Goal: Task Accomplishment & Management: Manage account settings

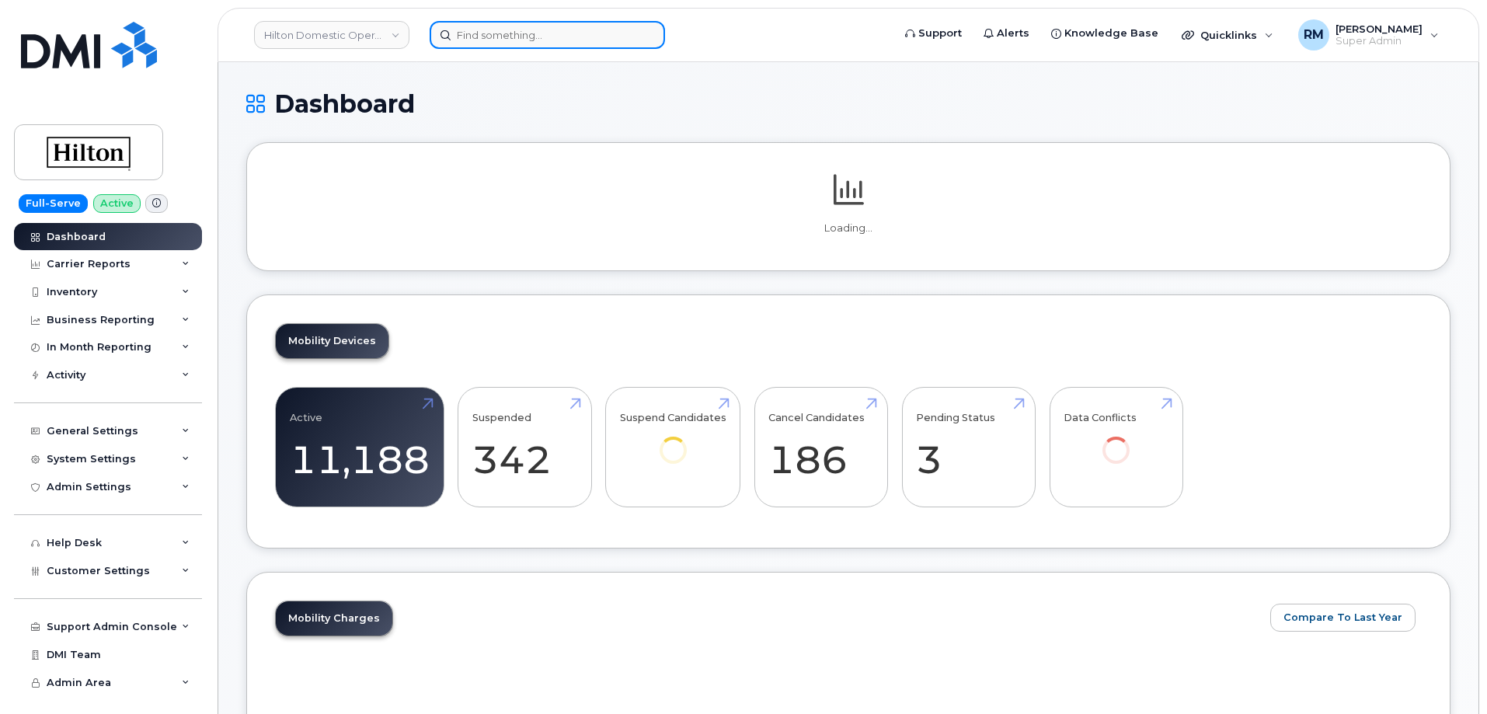
click at [506, 36] on input at bounding box center [547, 35] width 235 height 28
paste input "954-997-8698"
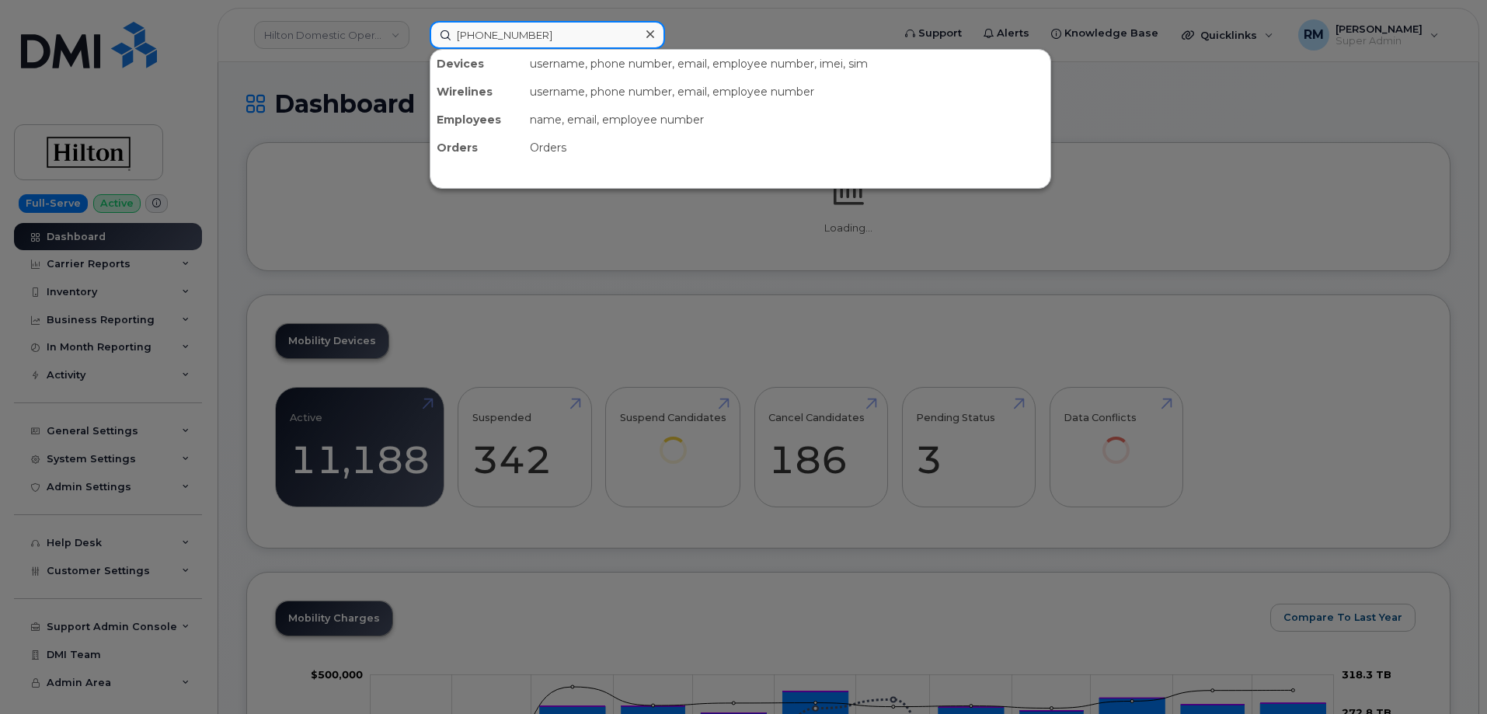
type input "954-997-8698"
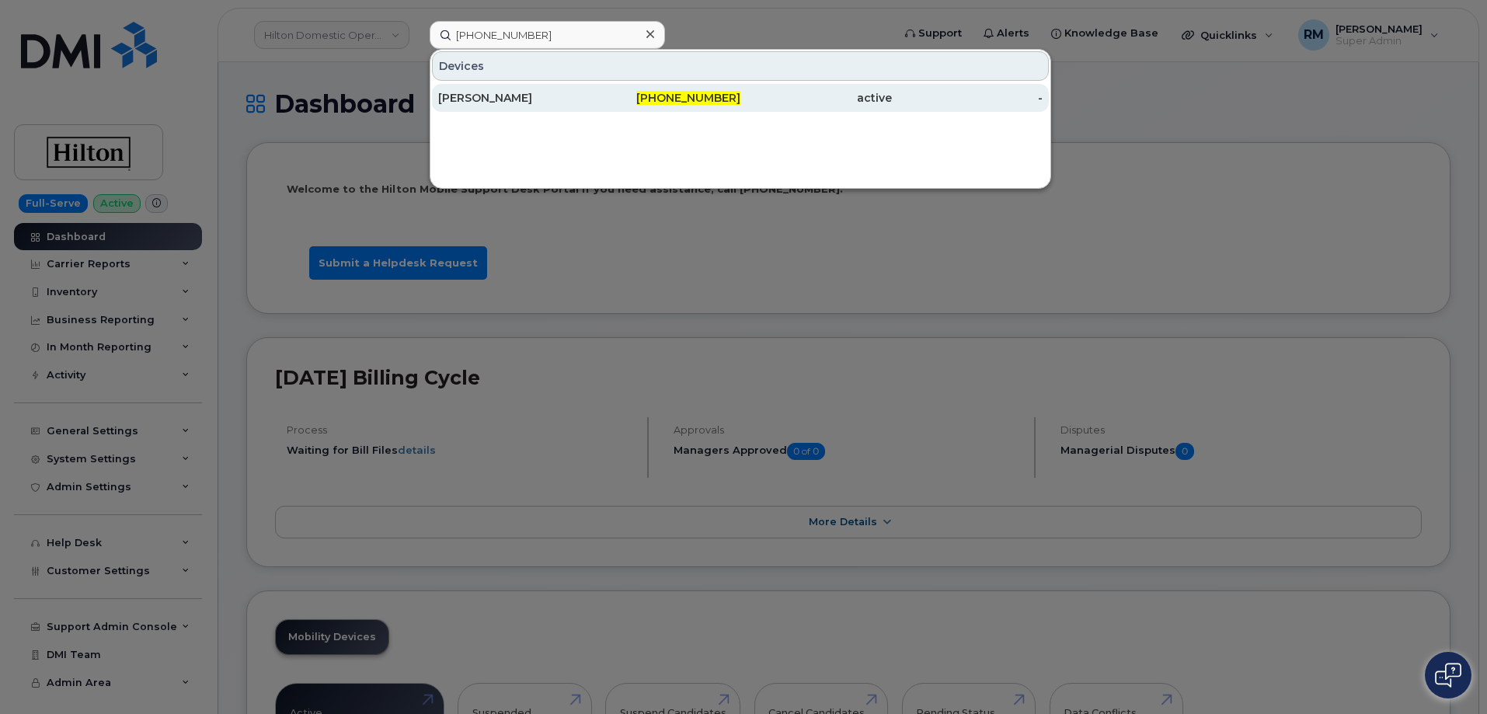
click at [590, 88] on div "DAYSI GALVEZ" at bounding box center [666, 98] width 152 height 28
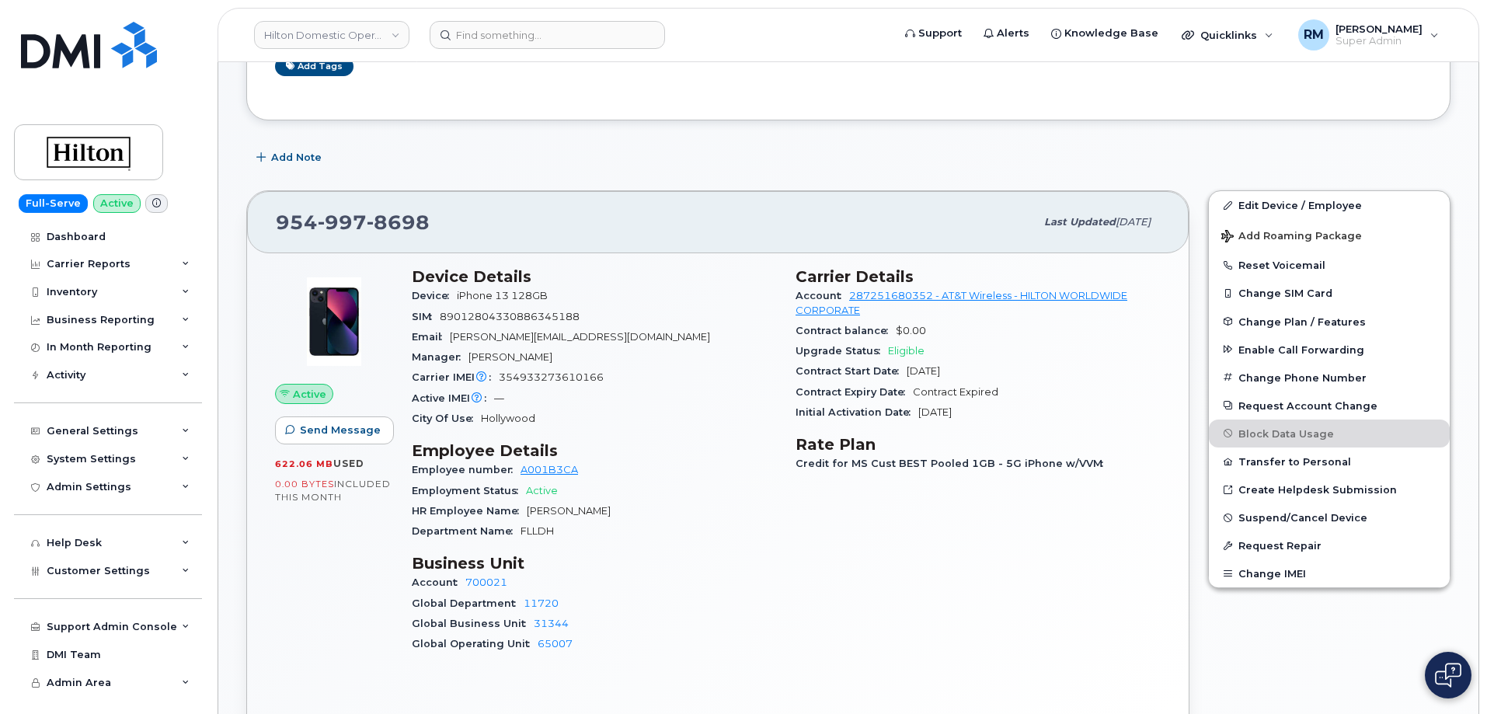
scroll to position [311, 0]
click at [553, 374] on span "354933273610166" at bounding box center [551, 375] width 105 height 12
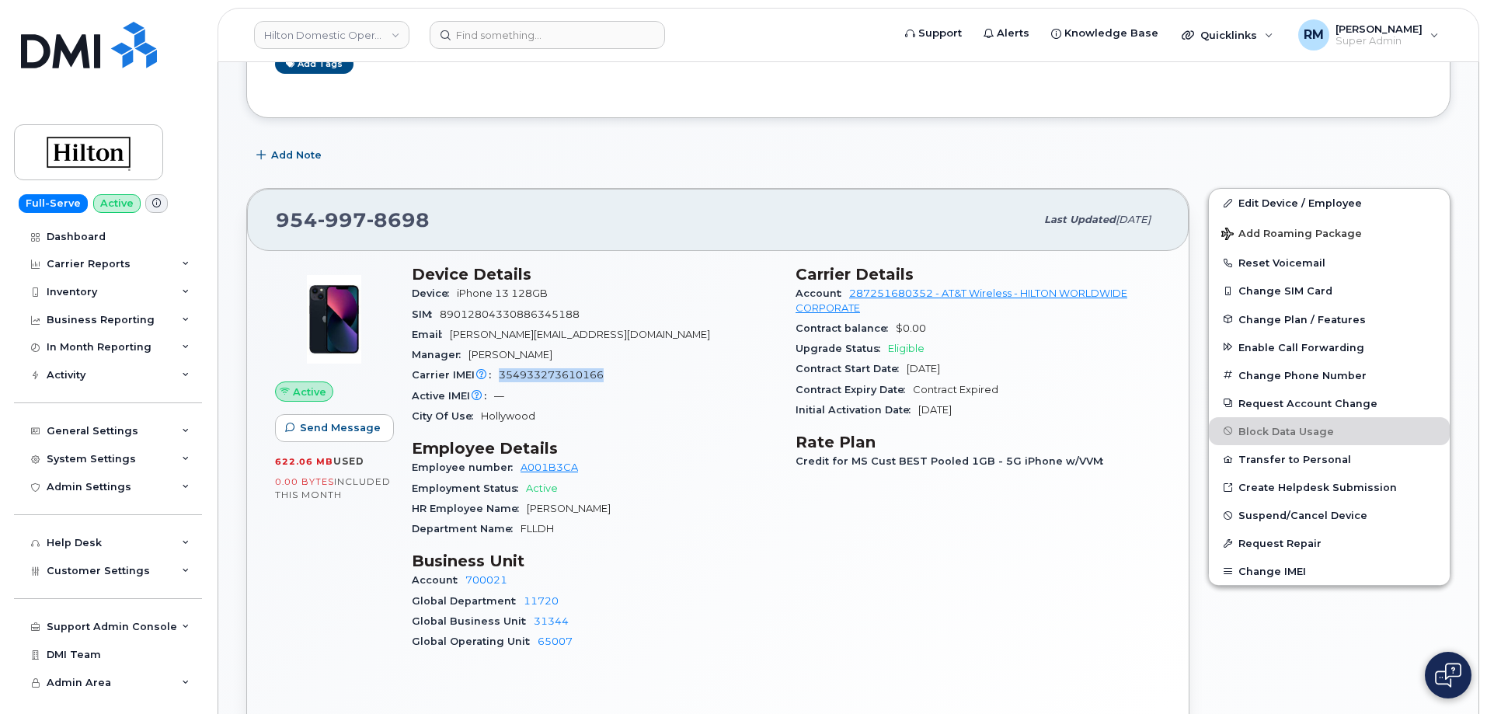
click at [552, 374] on span "354933273610166" at bounding box center [551, 375] width 105 height 12
copy span "354933273610166"
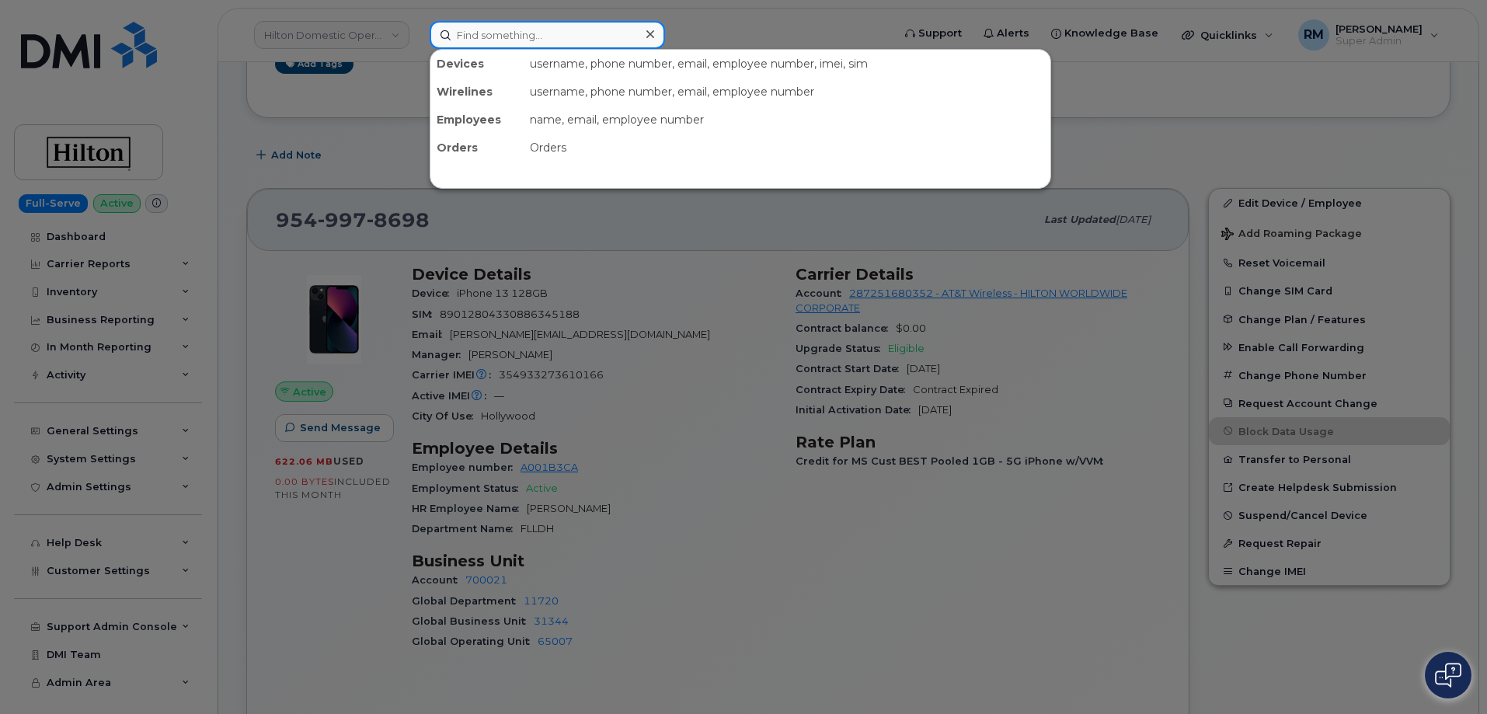
click at [486, 44] on input at bounding box center [547, 35] width 235 height 28
paste input "754-295-9072"
type input "754-295-9072"
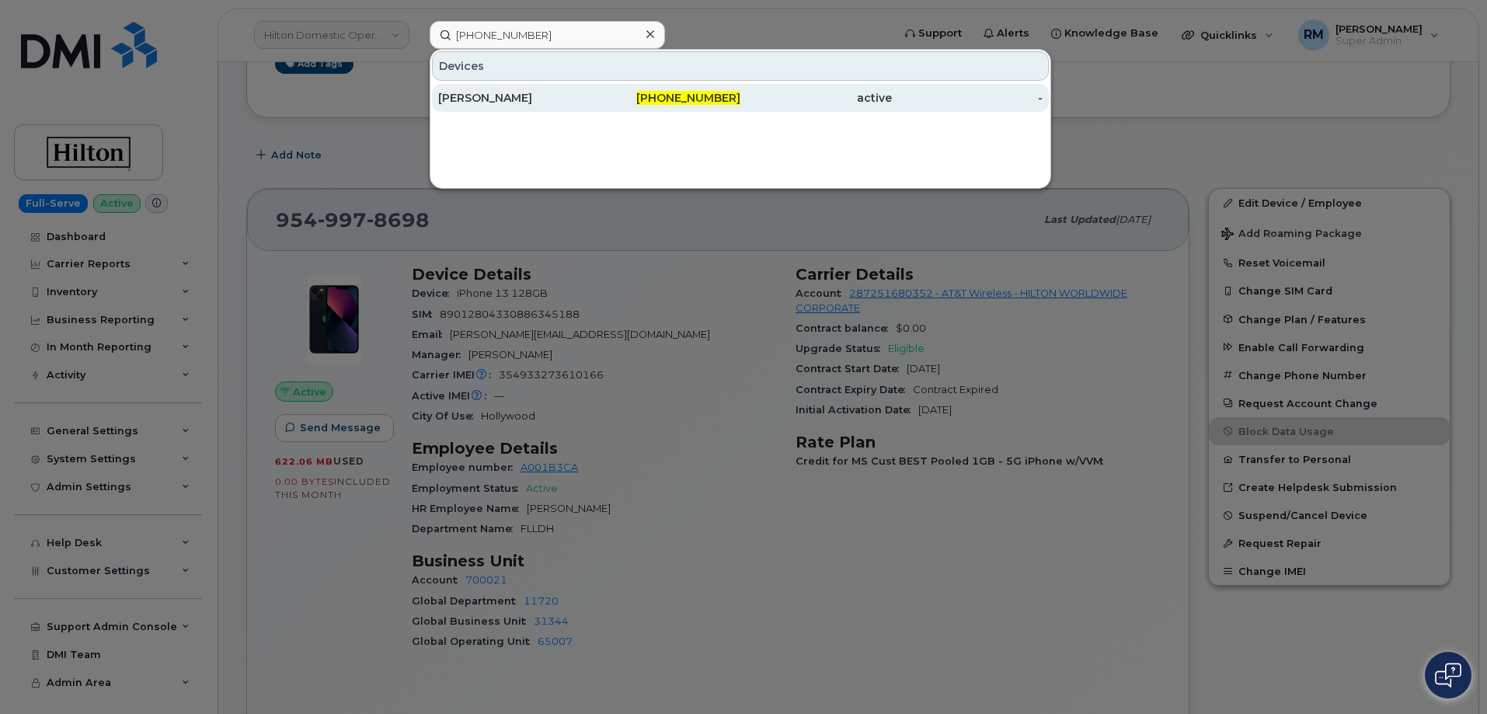
click at [532, 93] on div "WILSON RIANO" at bounding box center [514, 98] width 152 height 16
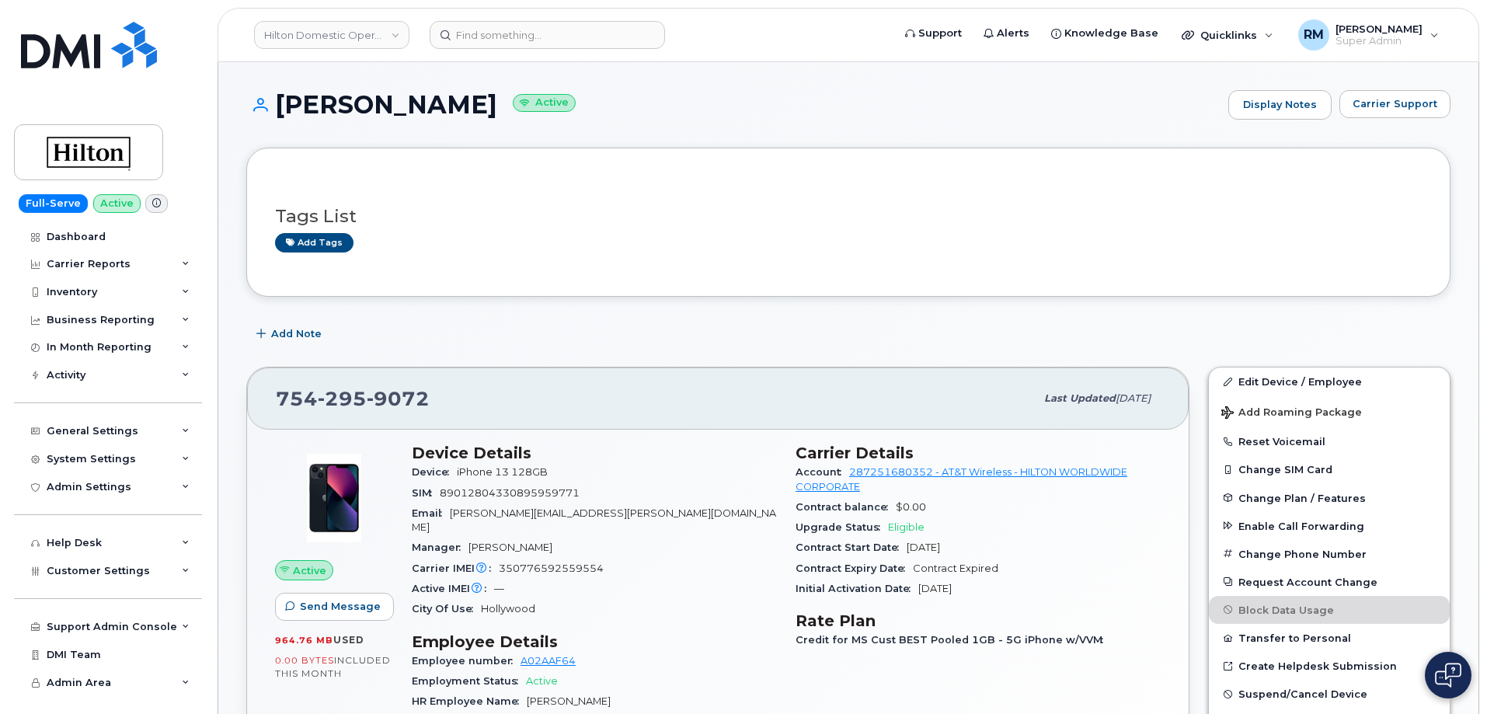
click at [543, 563] on span "350776592559554" at bounding box center [551, 569] width 105 height 12
copy span "350776592559554"
click at [503, 32] on input at bounding box center [547, 35] width 235 height 28
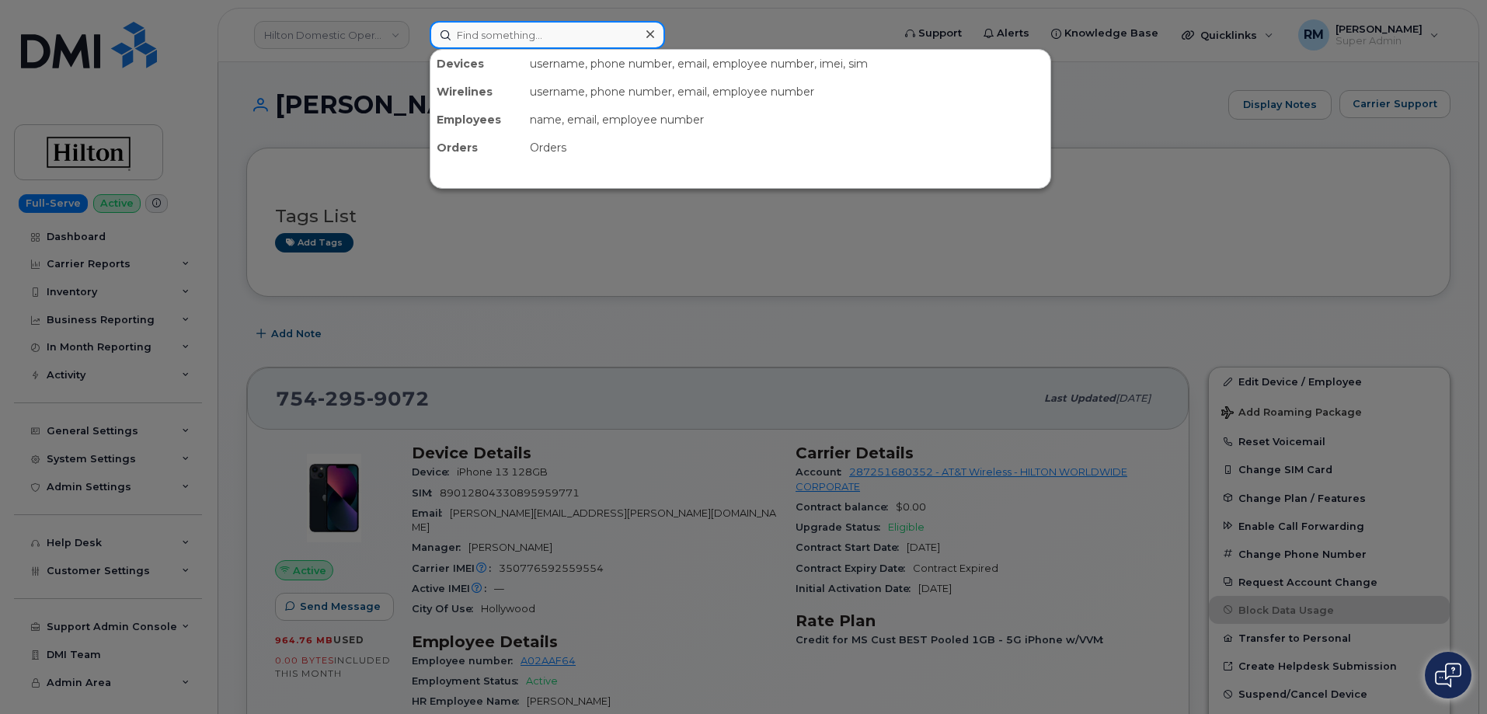
paste input "954-779-9155"
type input "954-779-9155"
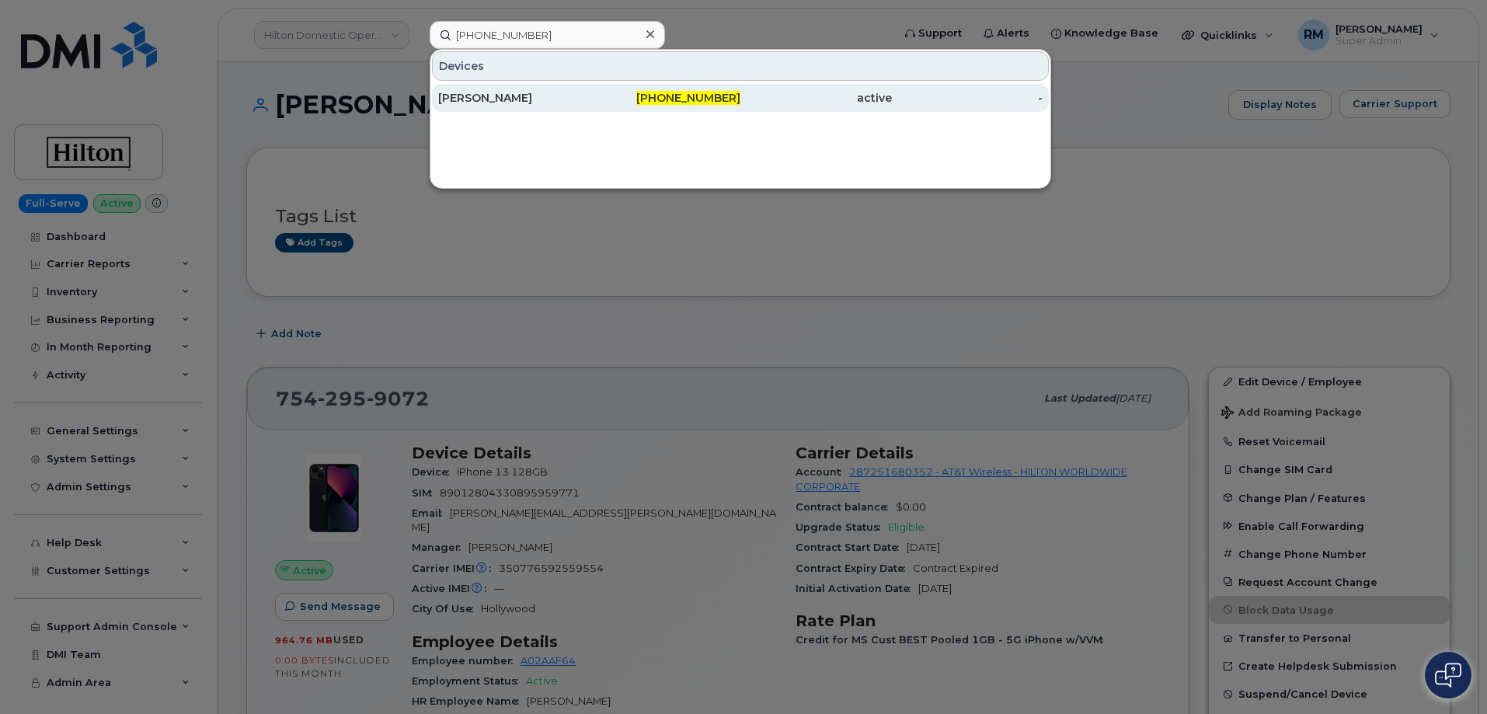
click at [516, 96] on div "Laura Gonzalez" at bounding box center [514, 98] width 152 height 16
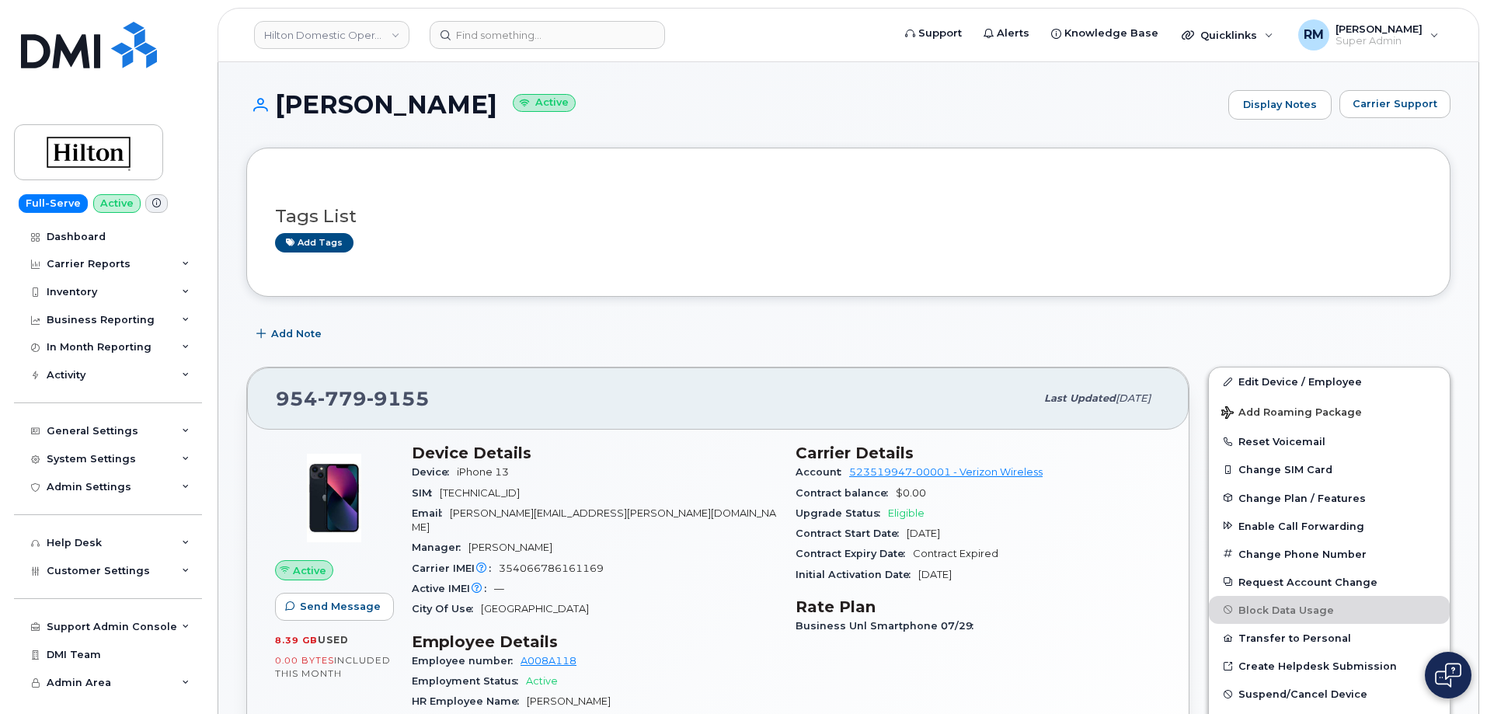
click at [532, 563] on span "354066786161169" at bounding box center [551, 569] width 105 height 12
click at [531, 563] on span "354066786161169" at bounding box center [551, 569] width 105 height 12
copy span "354066786161169"
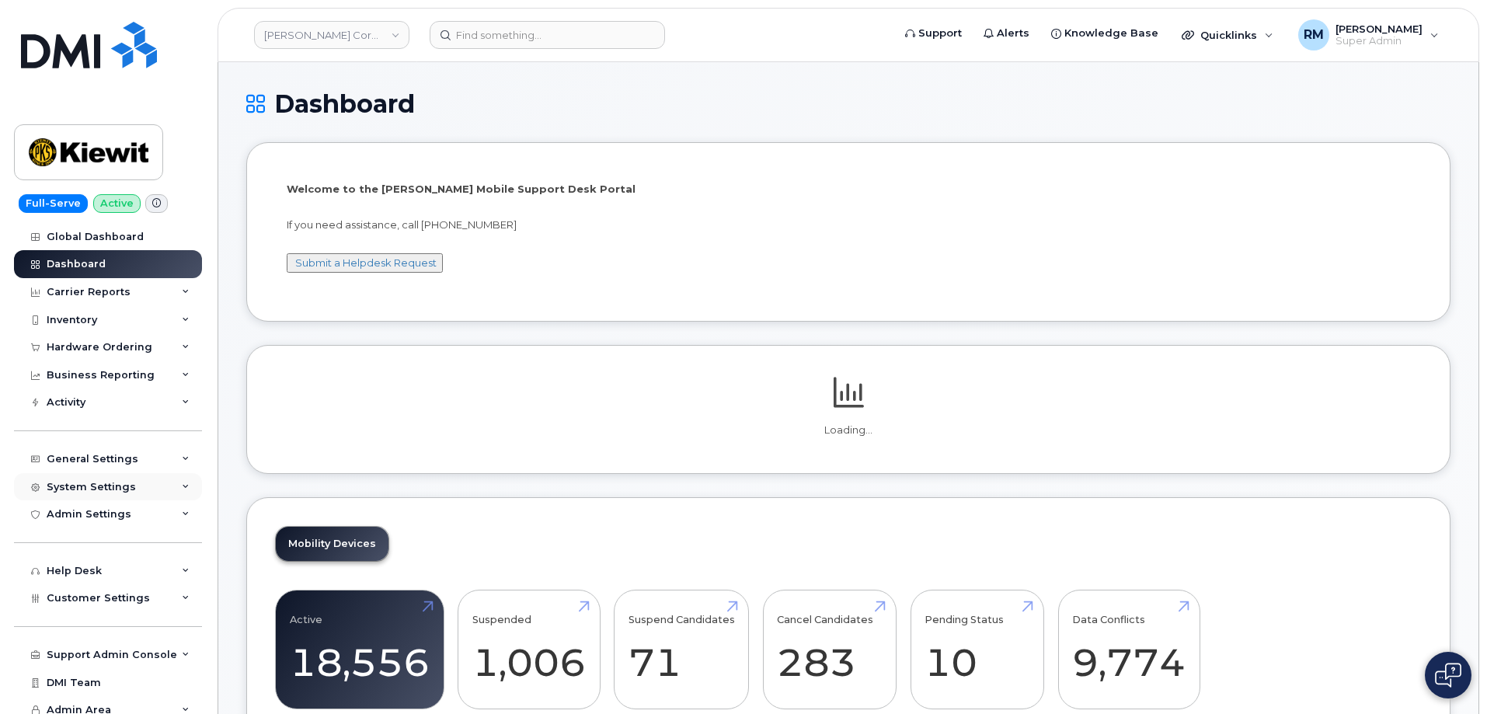
click at [133, 486] on div "System Settings" at bounding box center [108, 487] width 188 height 28
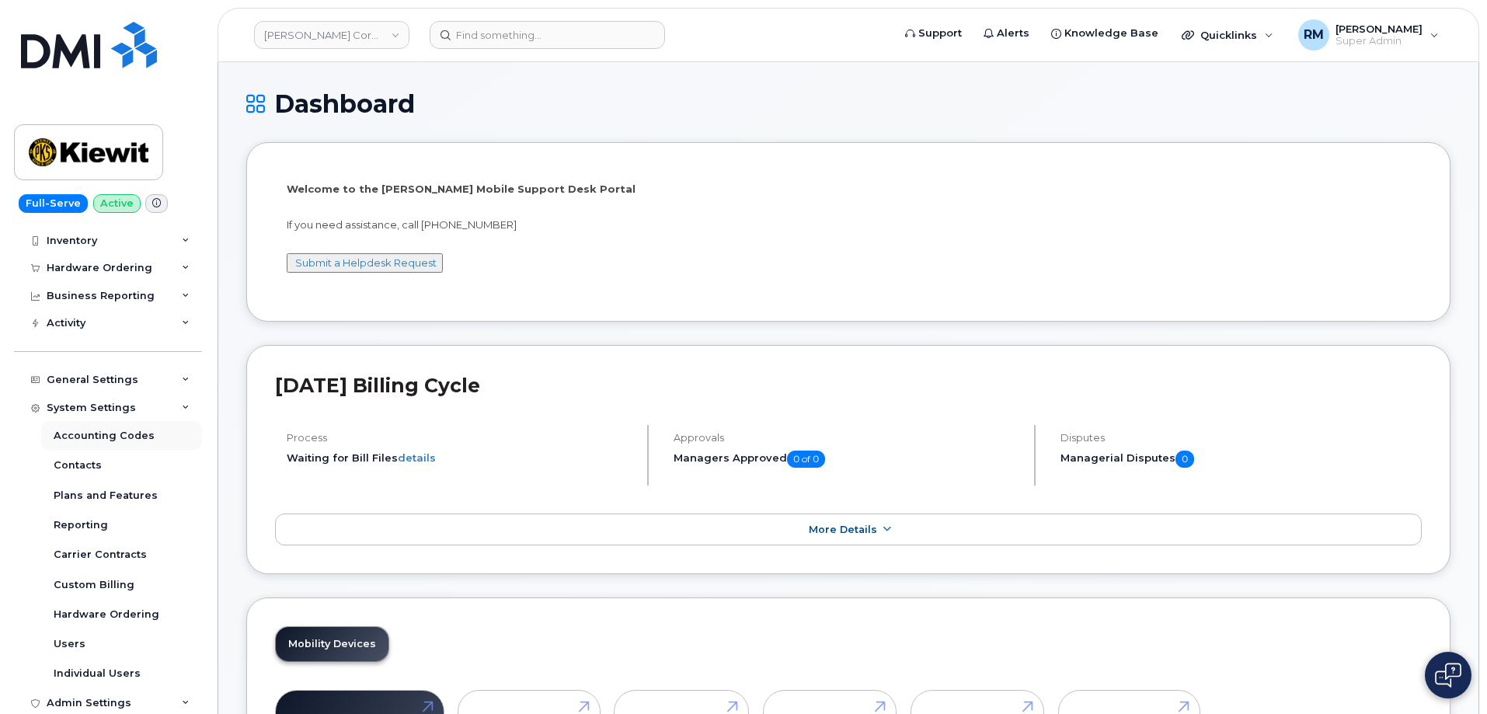
scroll to position [277, 0]
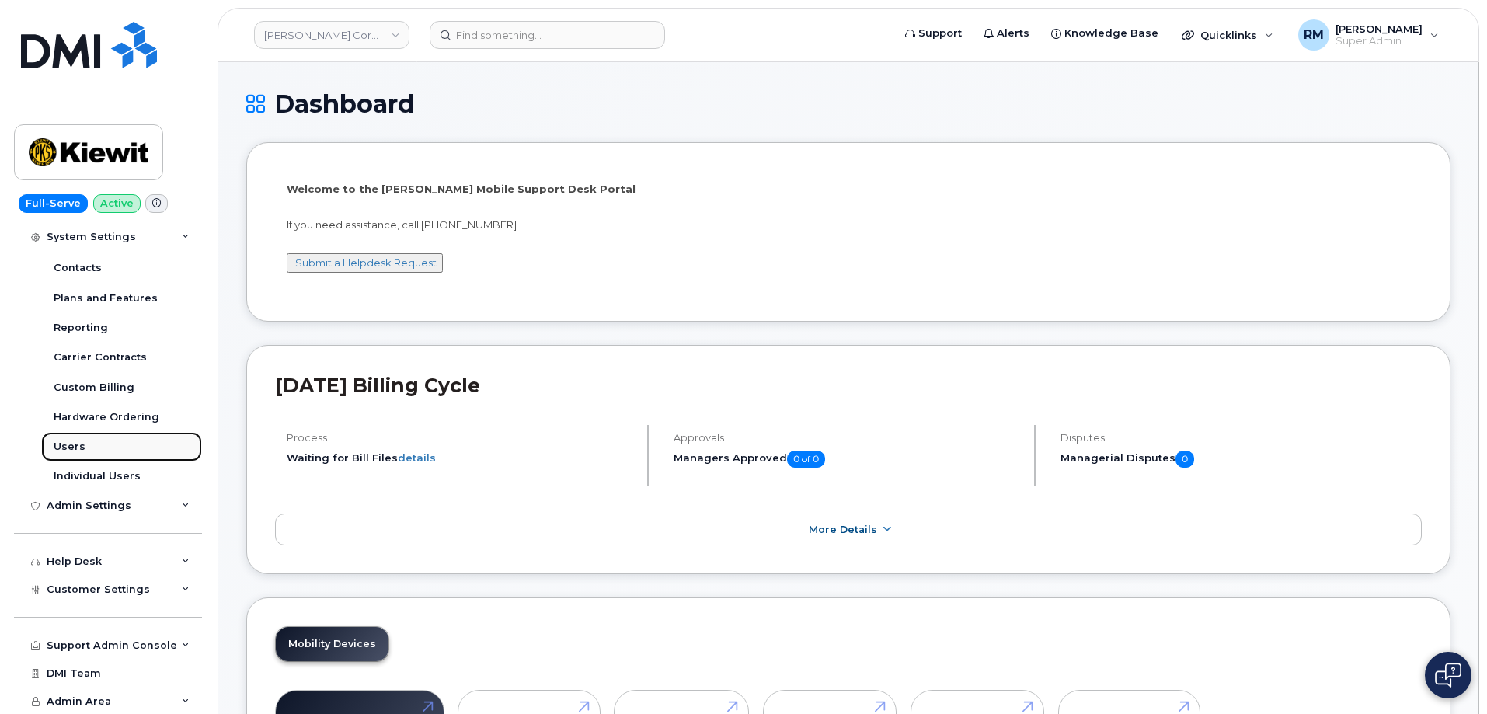
click at [70, 448] on div "Users" at bounding box center [70, 447] width 32 height 14
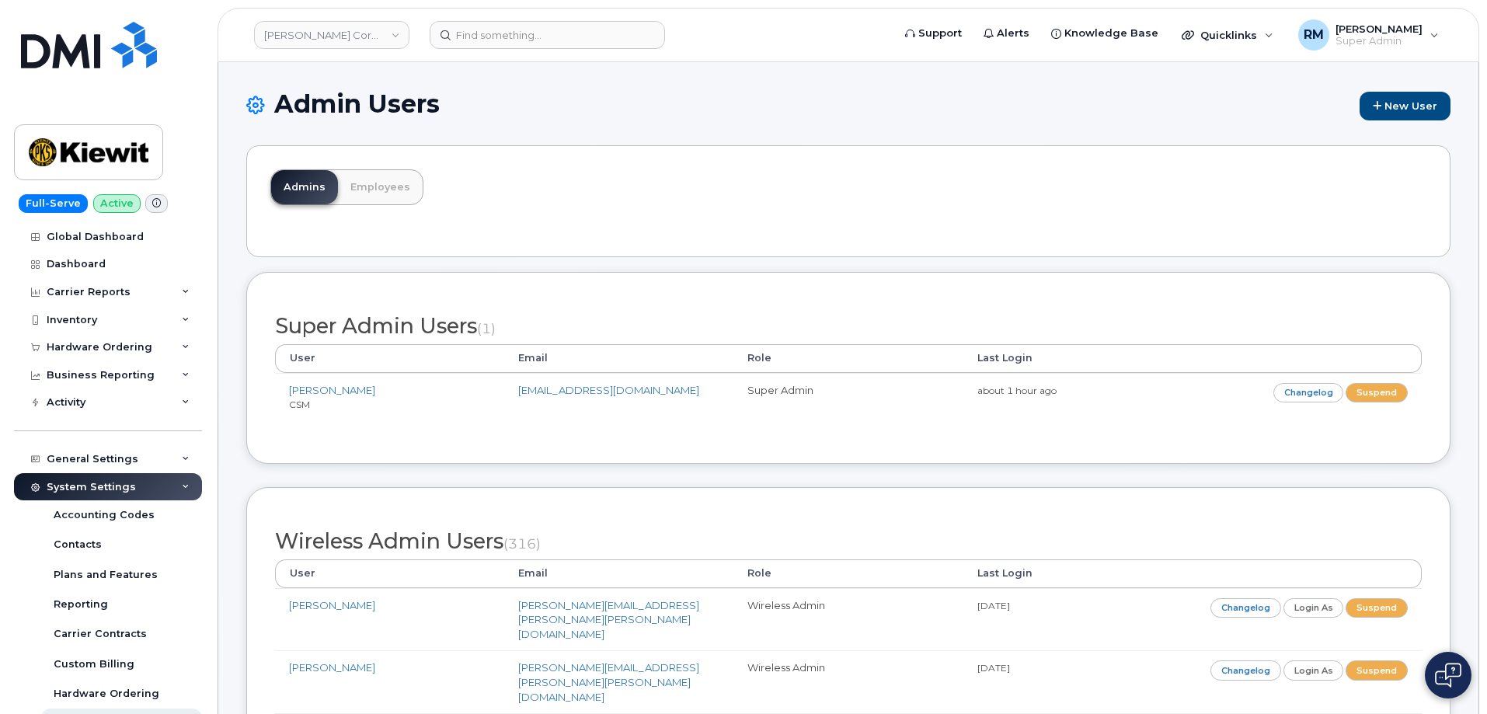
scroll to position [4124, 0]
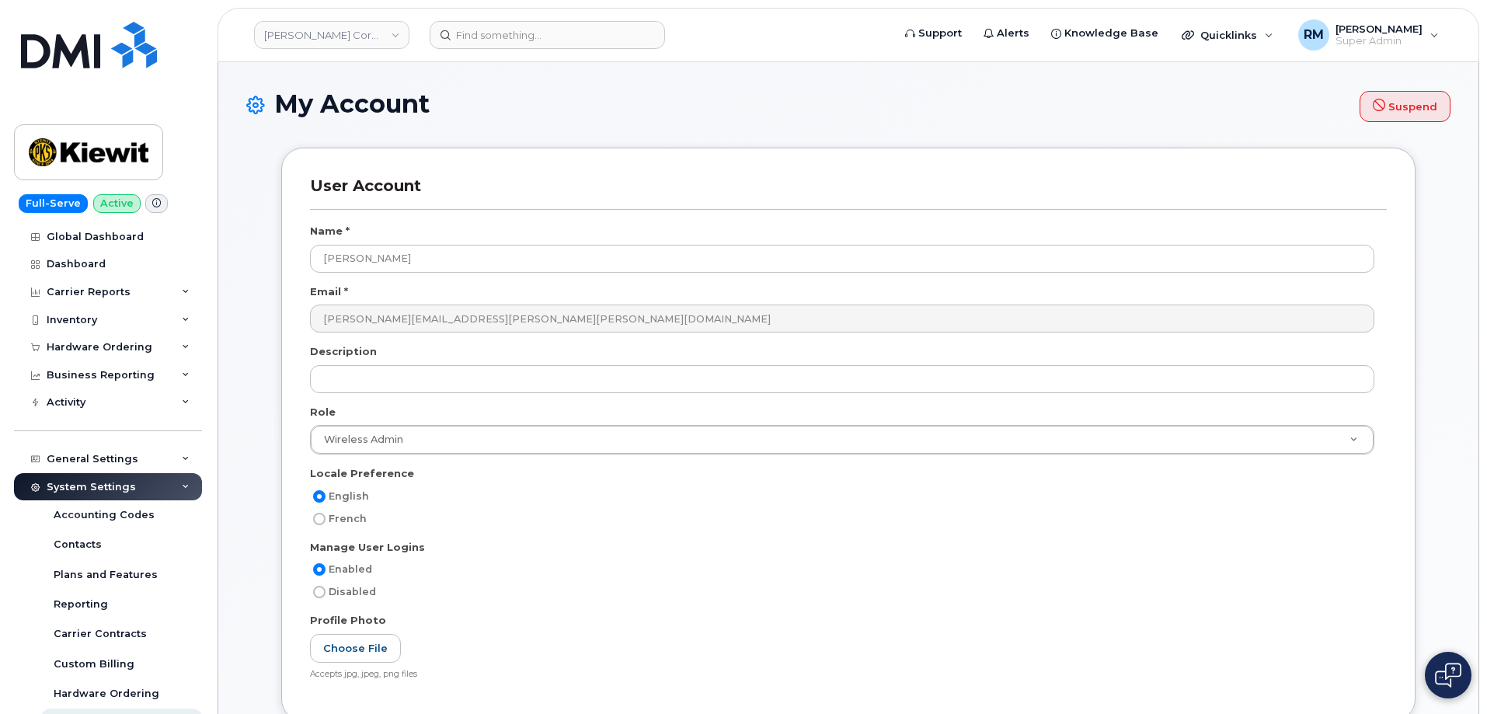
select select
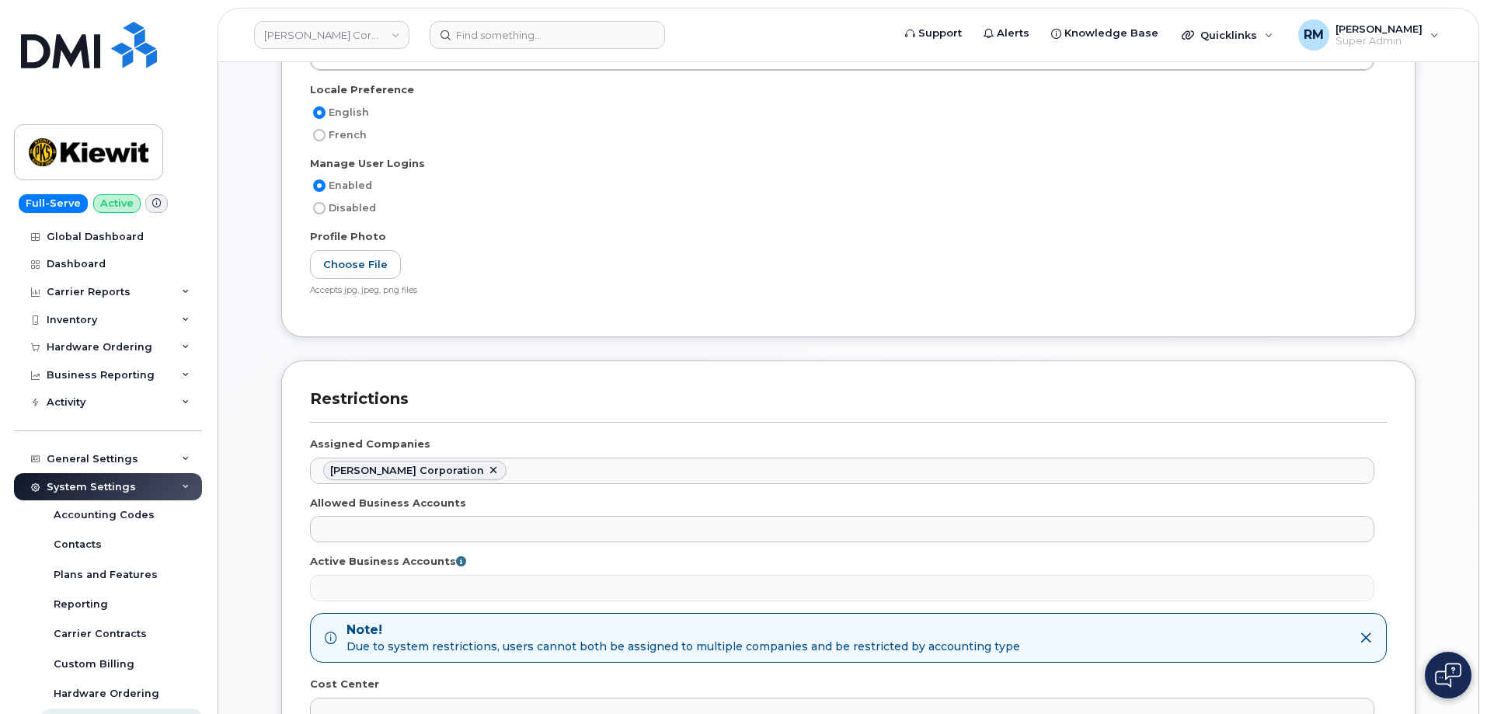
scroll to position [388, 0]
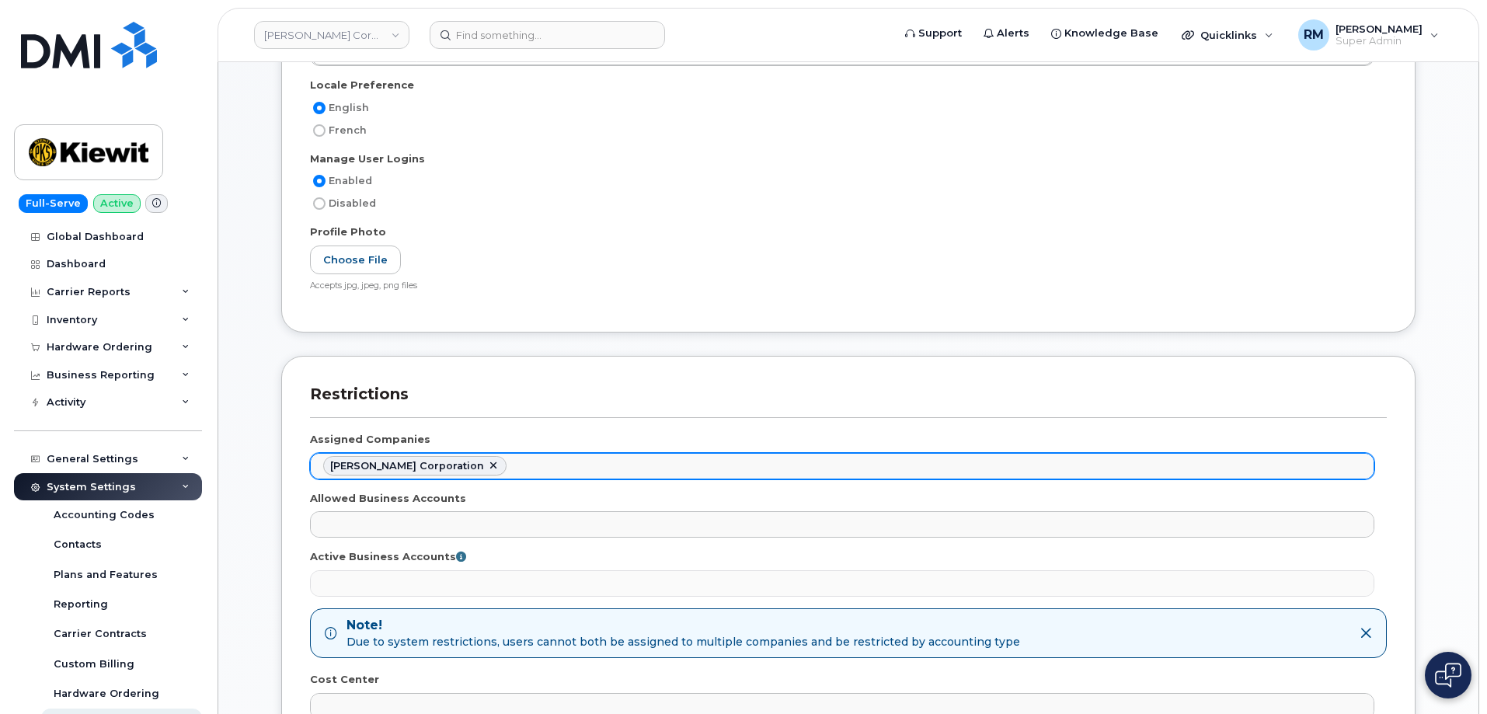
click at [489, 475] on ul "[PERSON_NAME] Corporation" at bounding box center [842, 466] width 1063 height 25
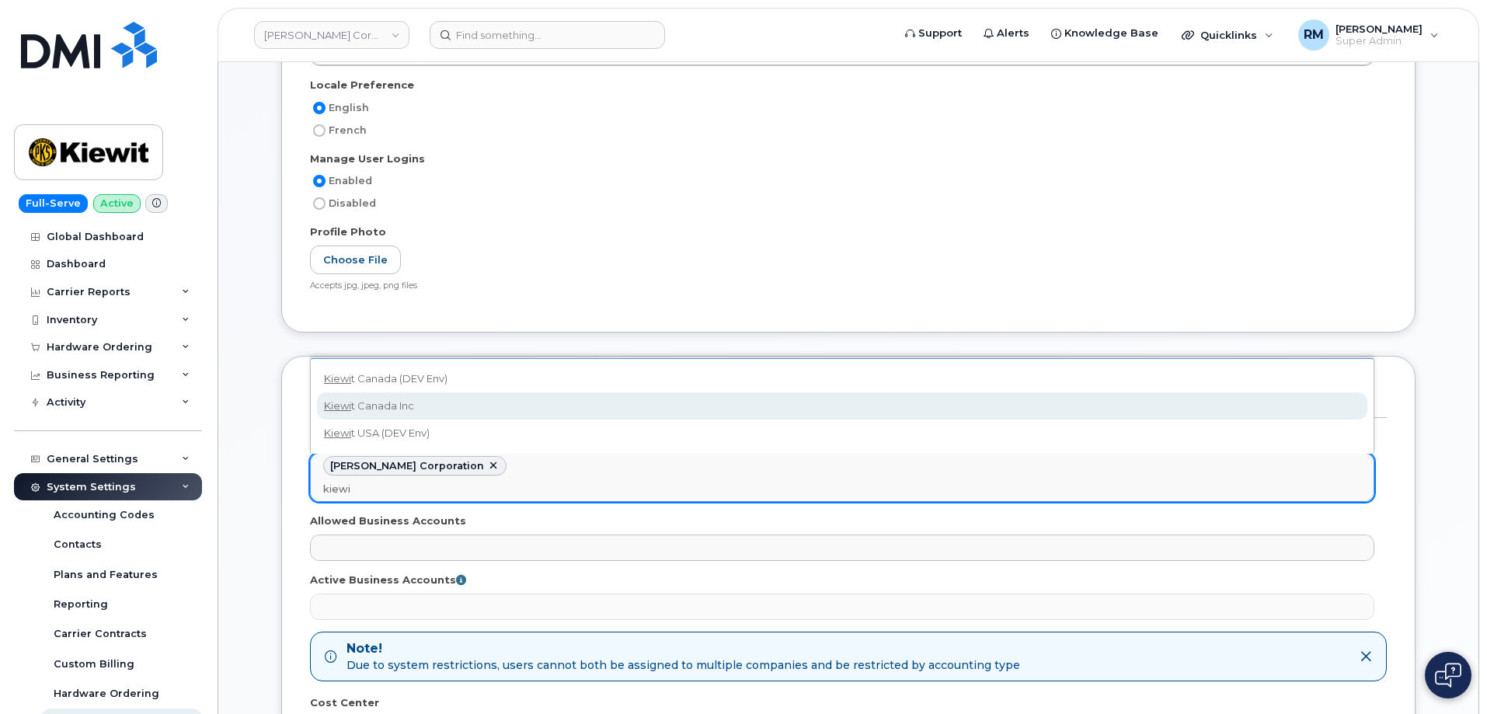
type input "kiewi"
select select "bede8970-c835-4207-9a31-7bf5df501bb7"
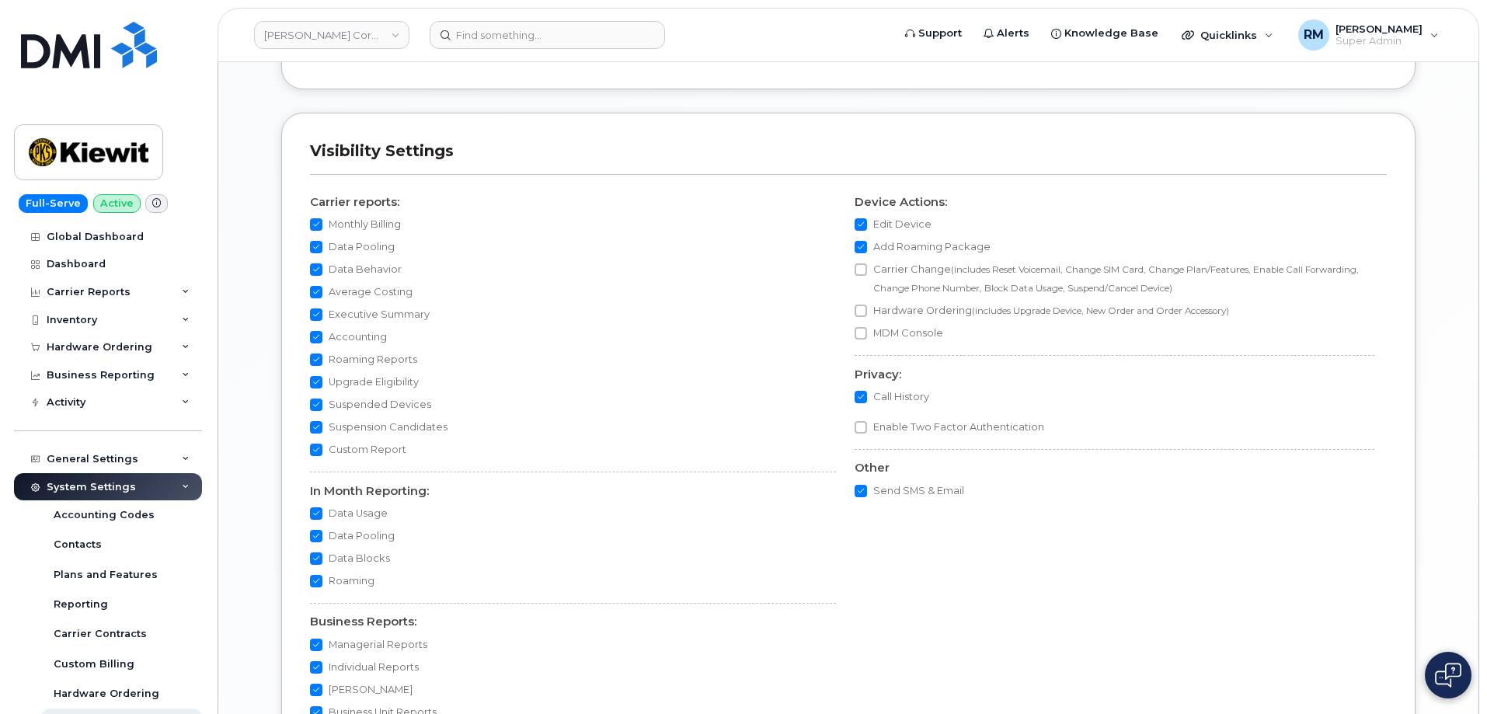
scroll to position [1321, 0]
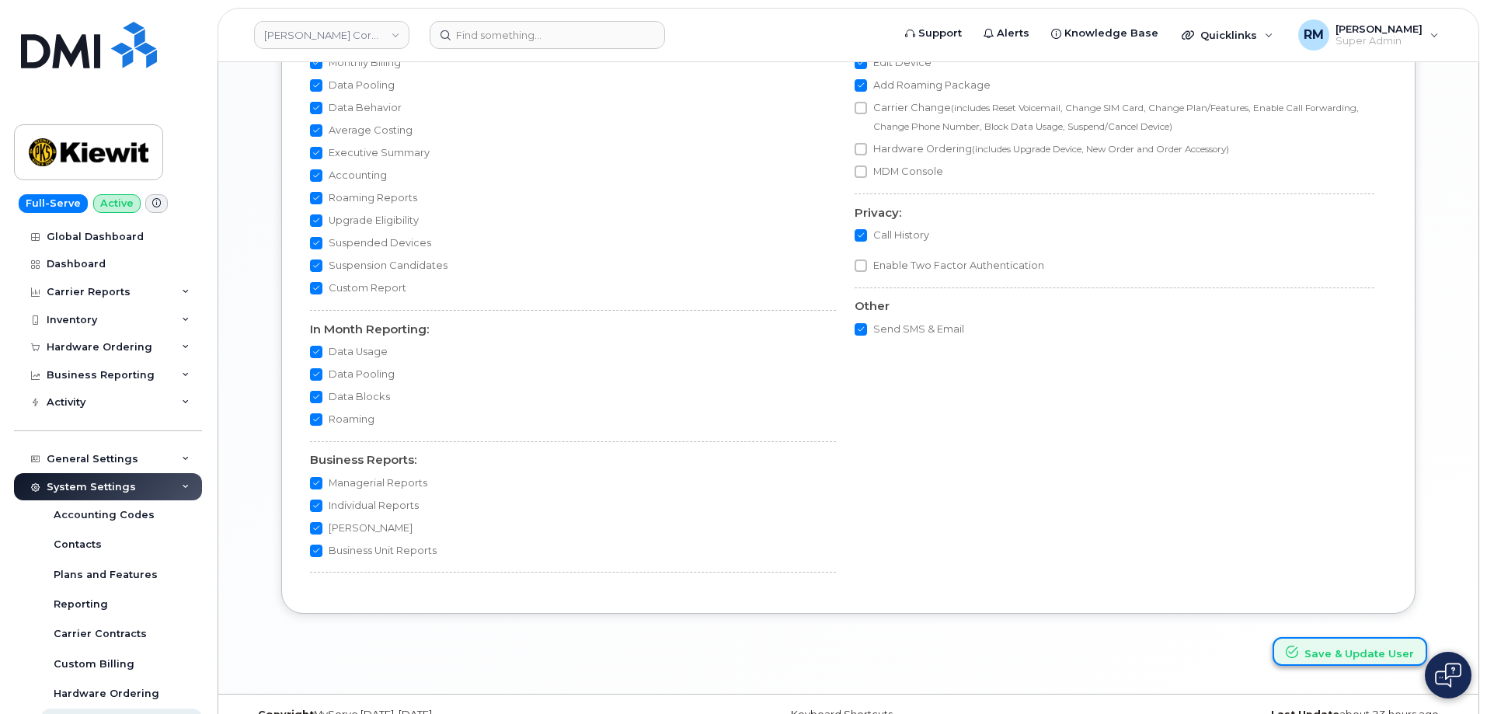
click at [1350, 651] on button "Save & Update User" at bounding box center [1350, 651] width 155 height 29
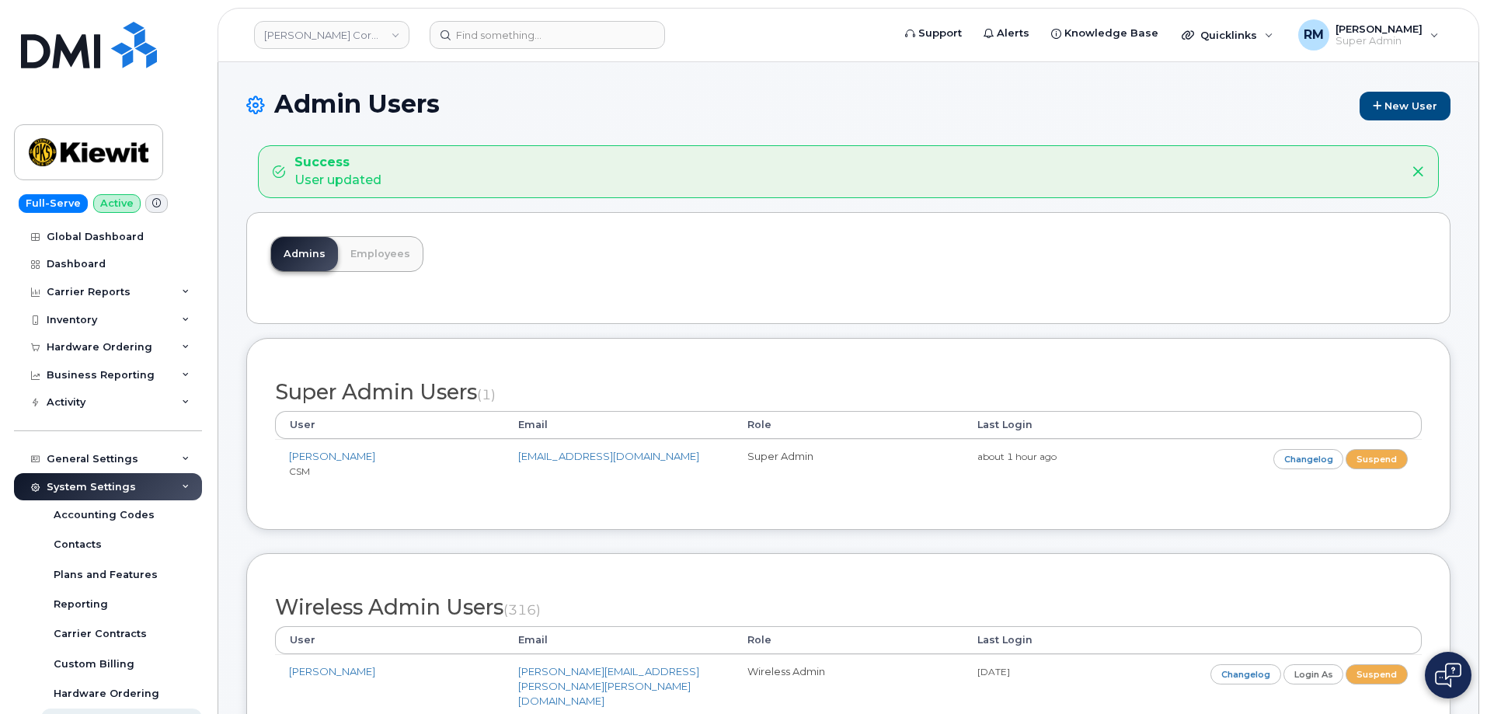
click at [616, 285] on div "Admins Employees" at bounding box center [848, 268] width 1204 height 112
click at [904, 287] on div "Admins Employees" at bounding box center [848, 268] width 1204 height 112
click at [371, 258] on link "Employees" at bounding box center [380, 254] width 85 height 34
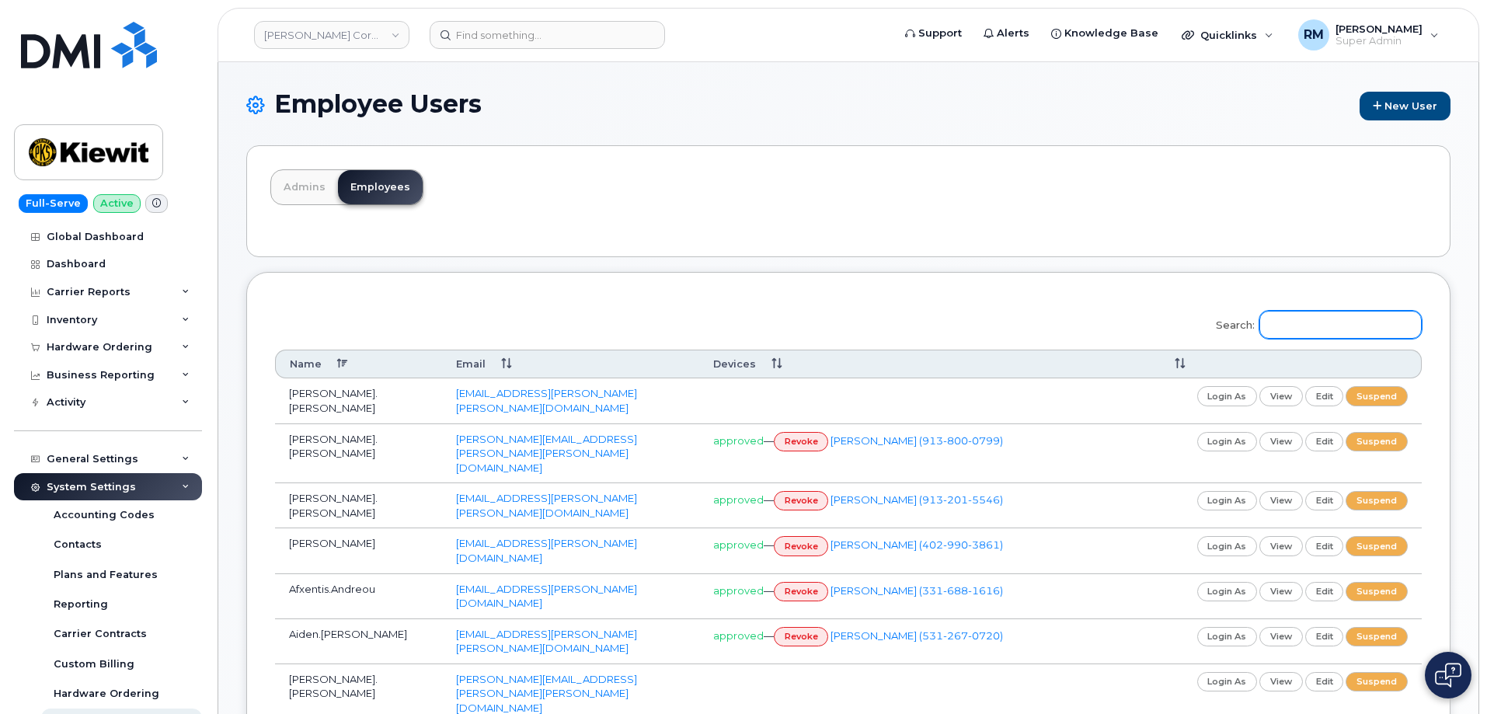
click at [1331, 322] on input "Search:" at bounding box center [1340, 325] width 162 height 28
paste input "[PERSON_NAME]"
type input "[PERSON_NAME]"
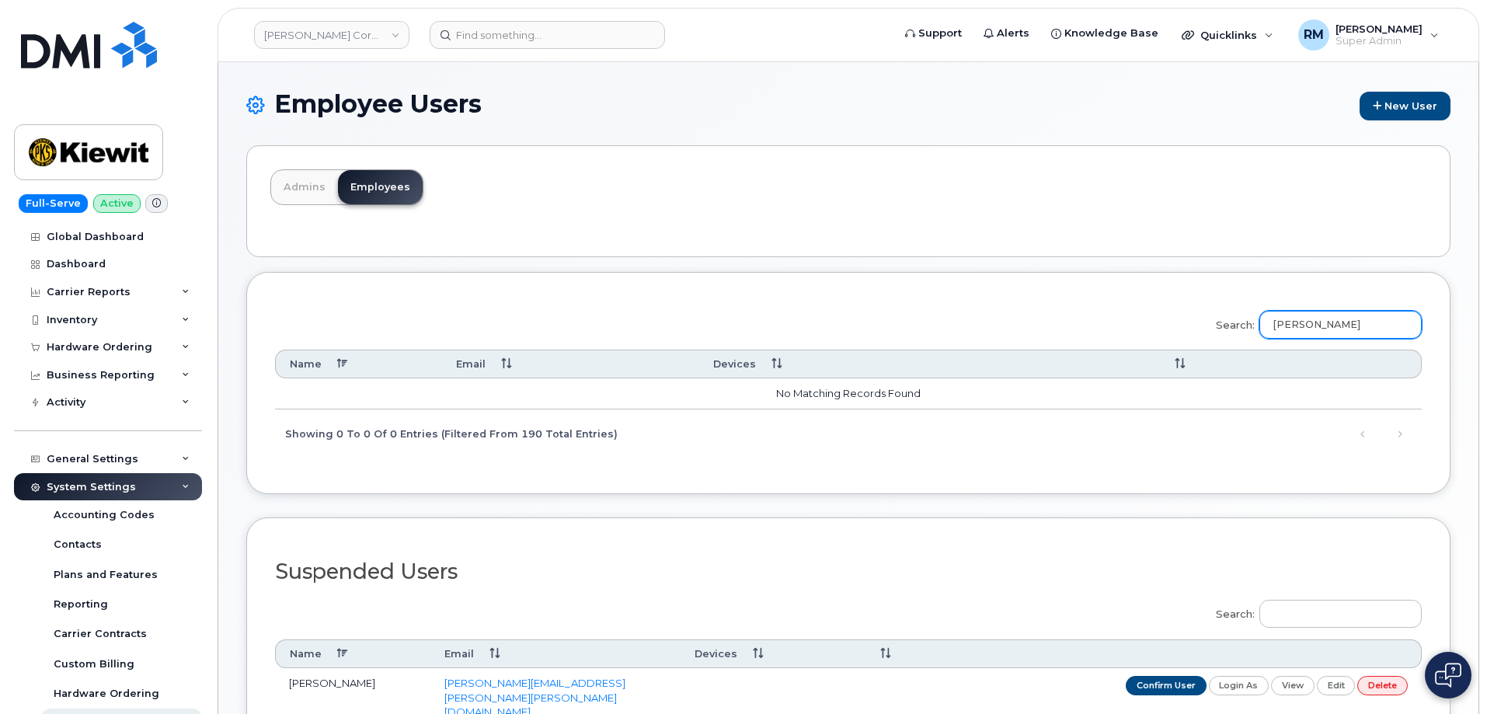
drag, startPoint x: 1367, startPoint y: 322, endPoint x: 1210, endPoint y: 322, distance: 156.2
click at [1210, 322] on div "Search: [PERSON_NAME] Name Email Devices No matching records found Showing 0 to…" at bounding box center [848, 379] width 1147 height 157
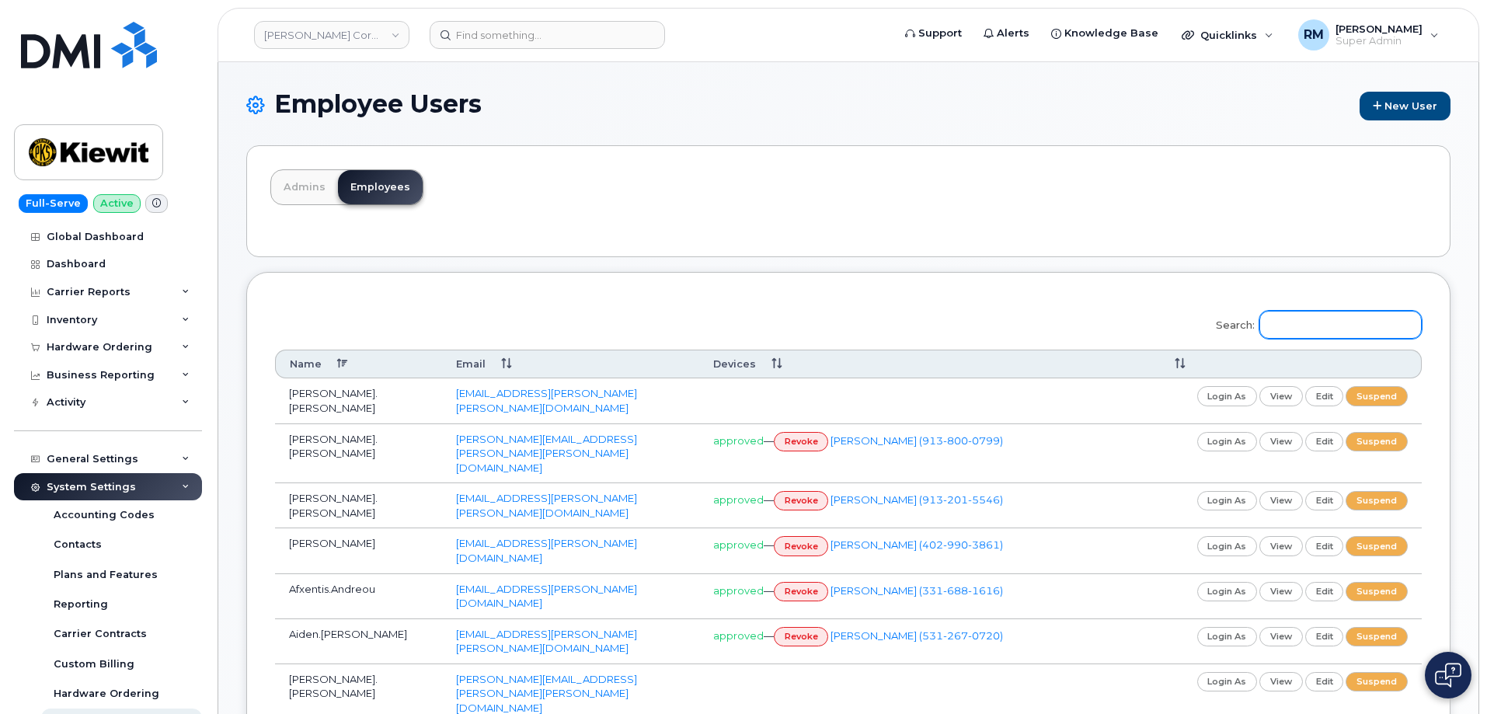
click at [1322, 321] on input "Search:" at bounding box center [1340, 325] width 162 height 28
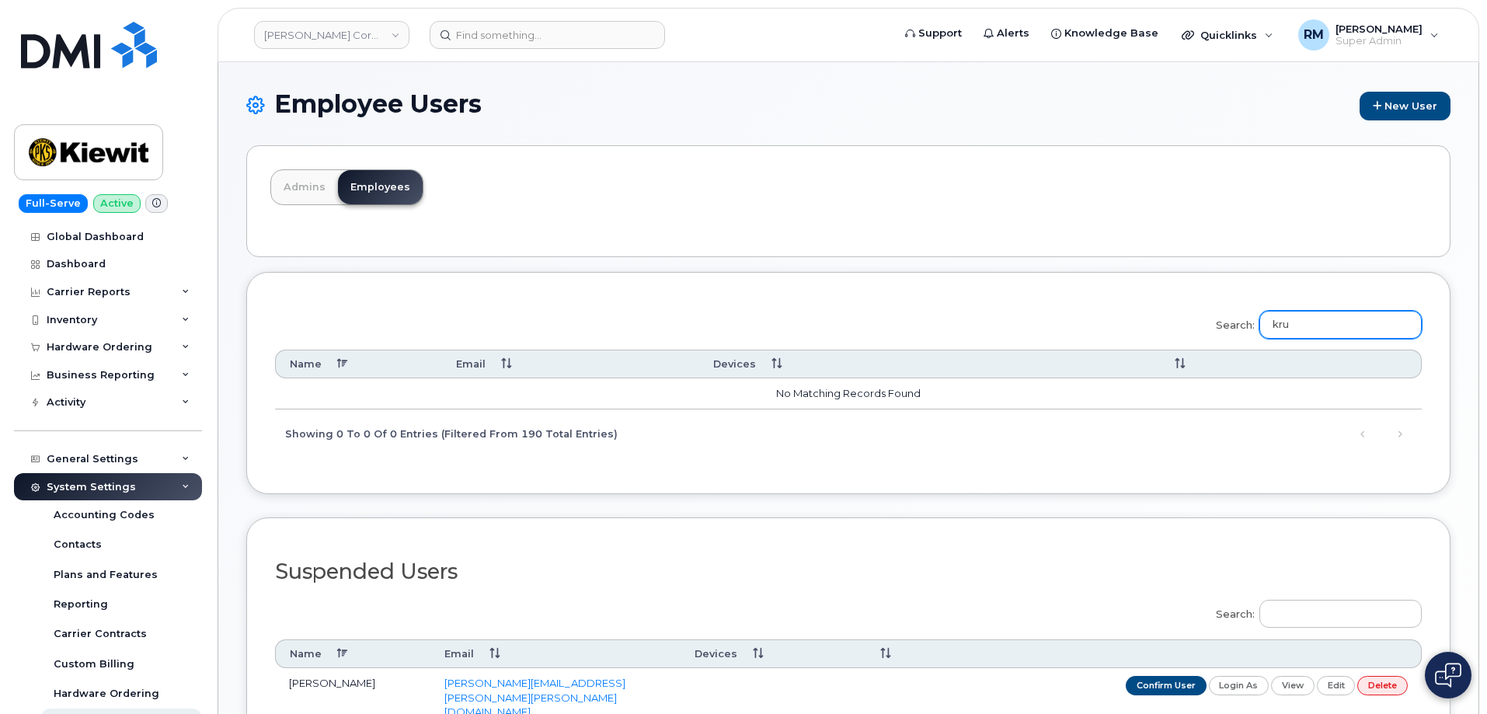
type input "kru"
click at [304, 176] on link "Admins" at bounding box center [304, 187] width 67 height 34
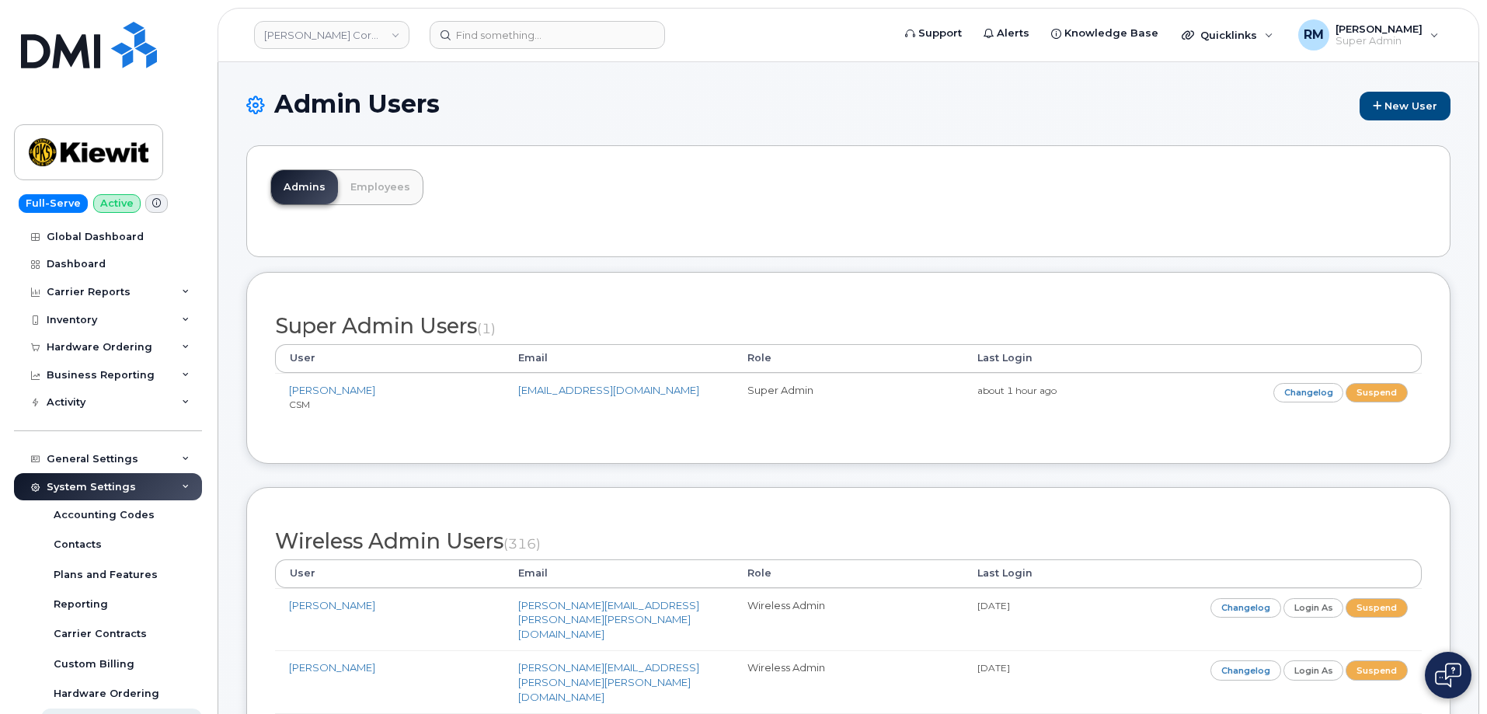
click at [806, 294] on div "Super Admin Users (1) User Email Role Last Login Rachel Miller CSM rmiller@dmin…" at bounding box center [848, 368] width 1204 height 192
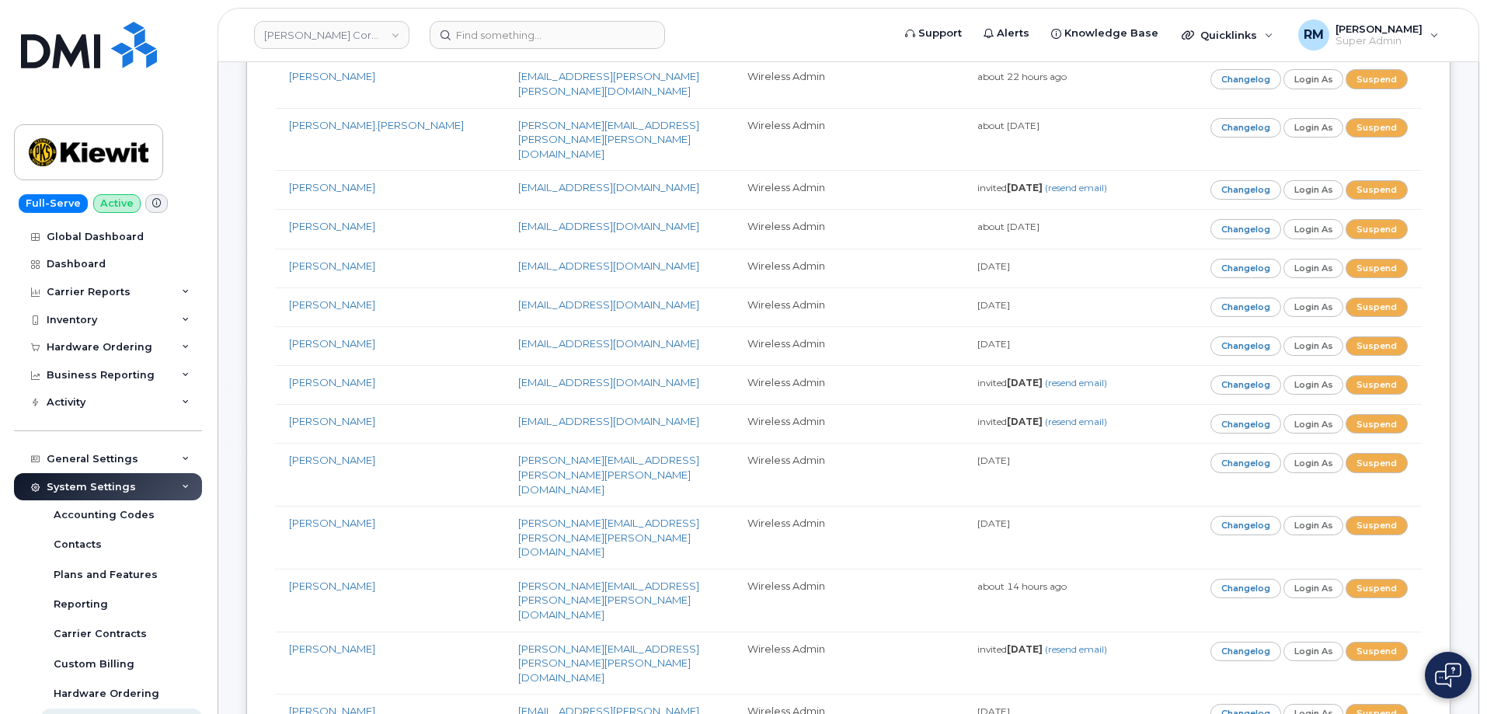
scroll to position [3218, 0]
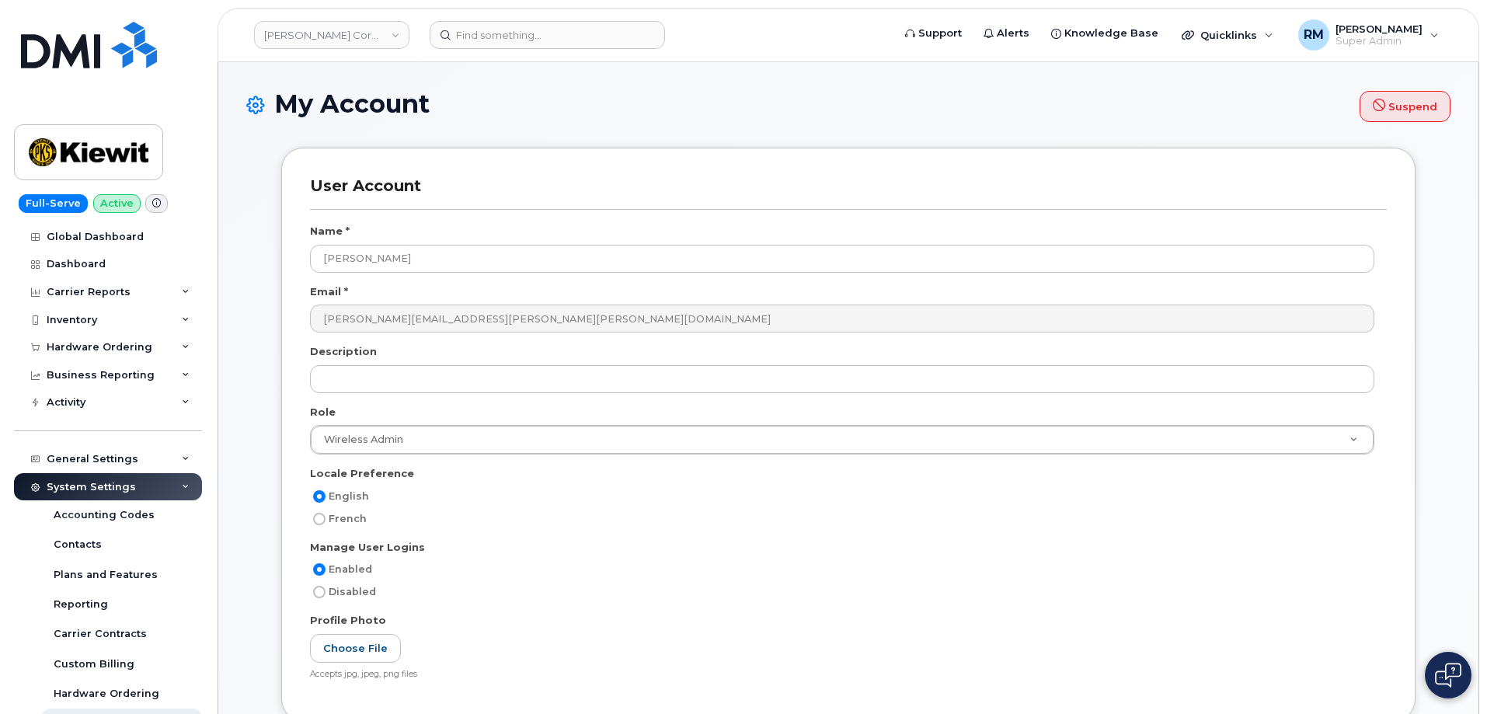
select select
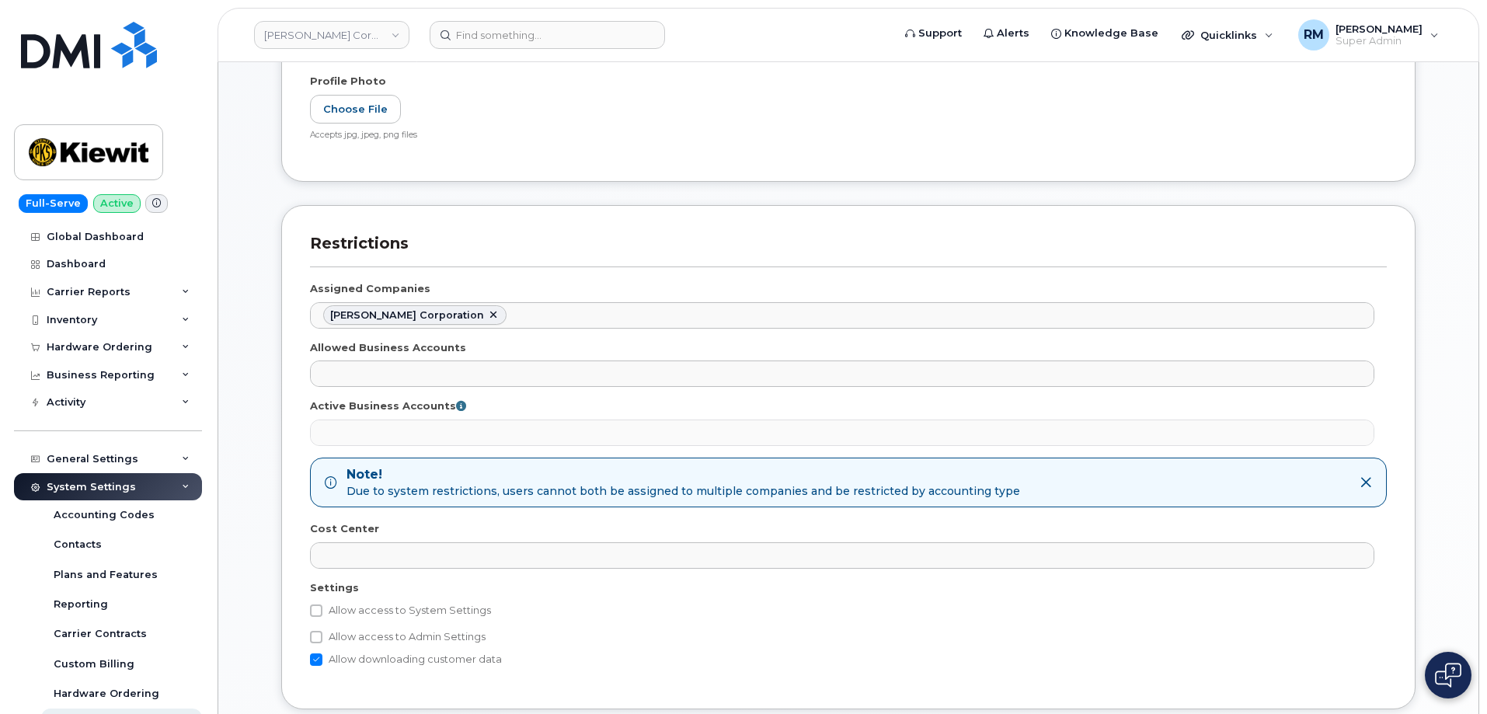
scroll to position [544, 0]
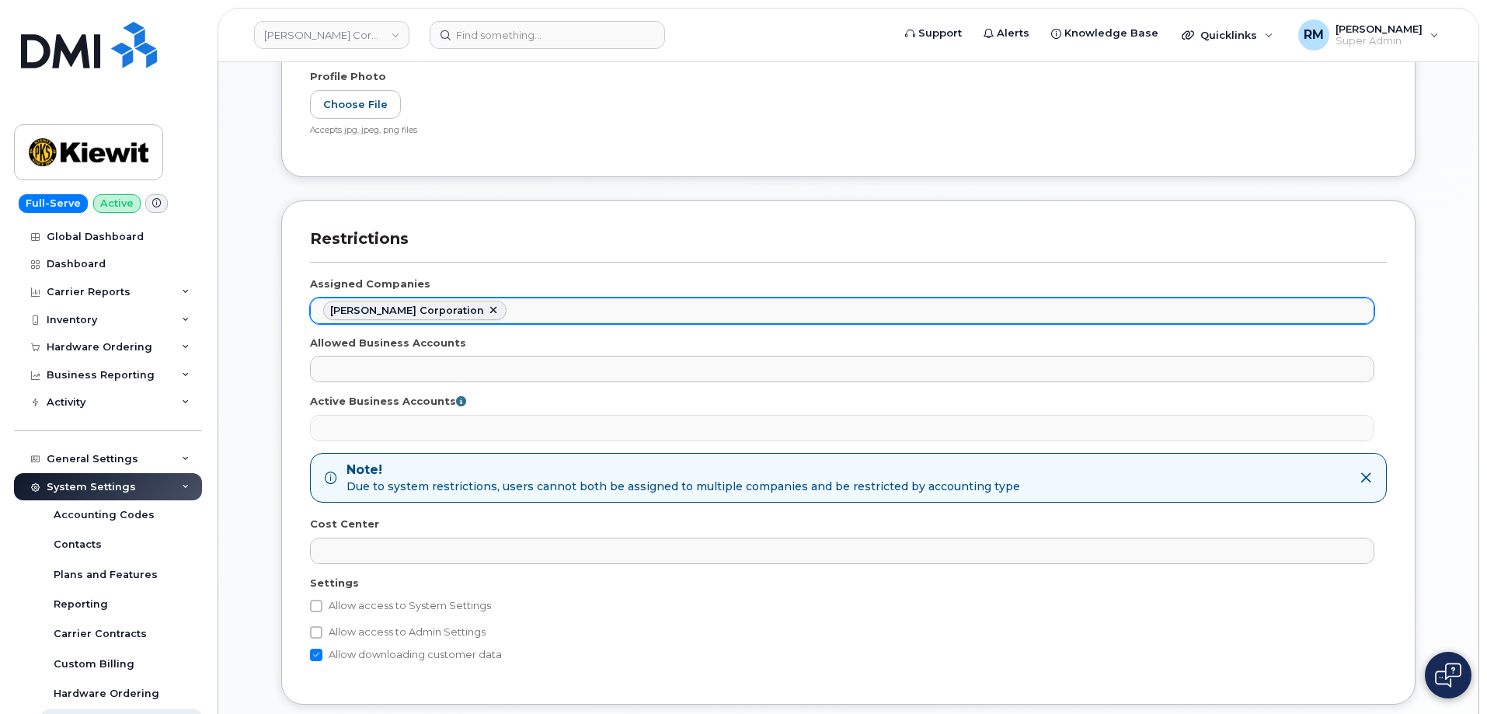
click at [503, 321] on ul "[PERSON_NAME] Corporation" at bounding box center [842, 310] width 1063 height 25
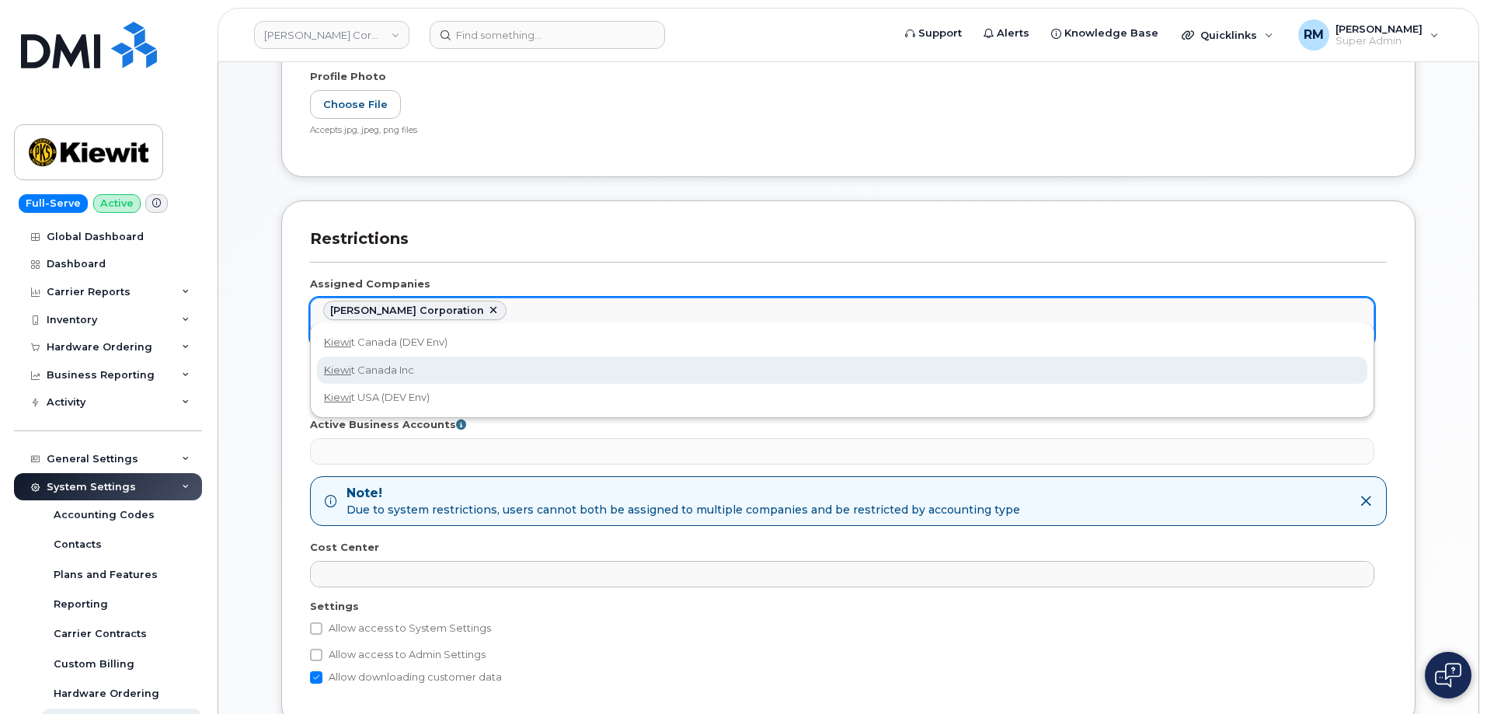
type input "kiewi"
select select "bede8970-c835-4207-9a31-7bf5df501bb7"
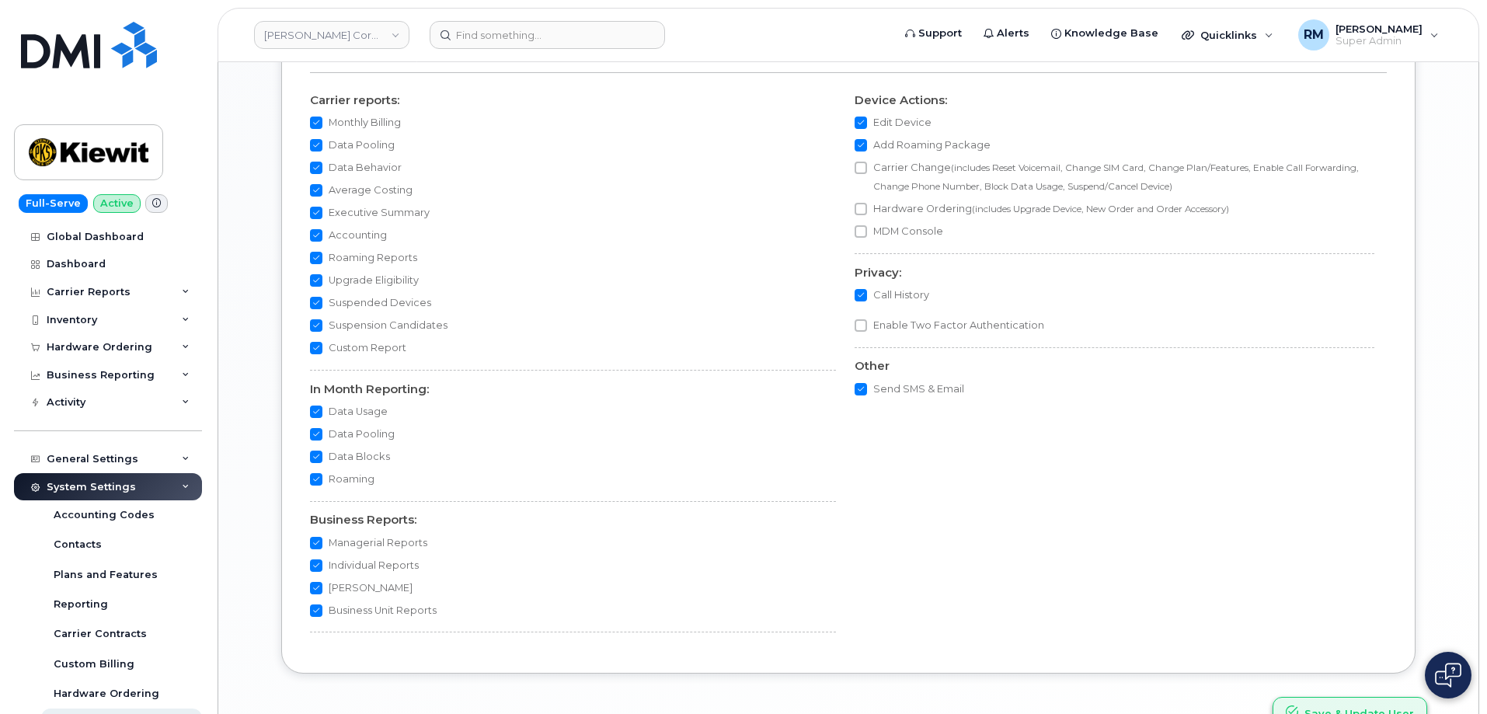
scroll to position [1350, 0]
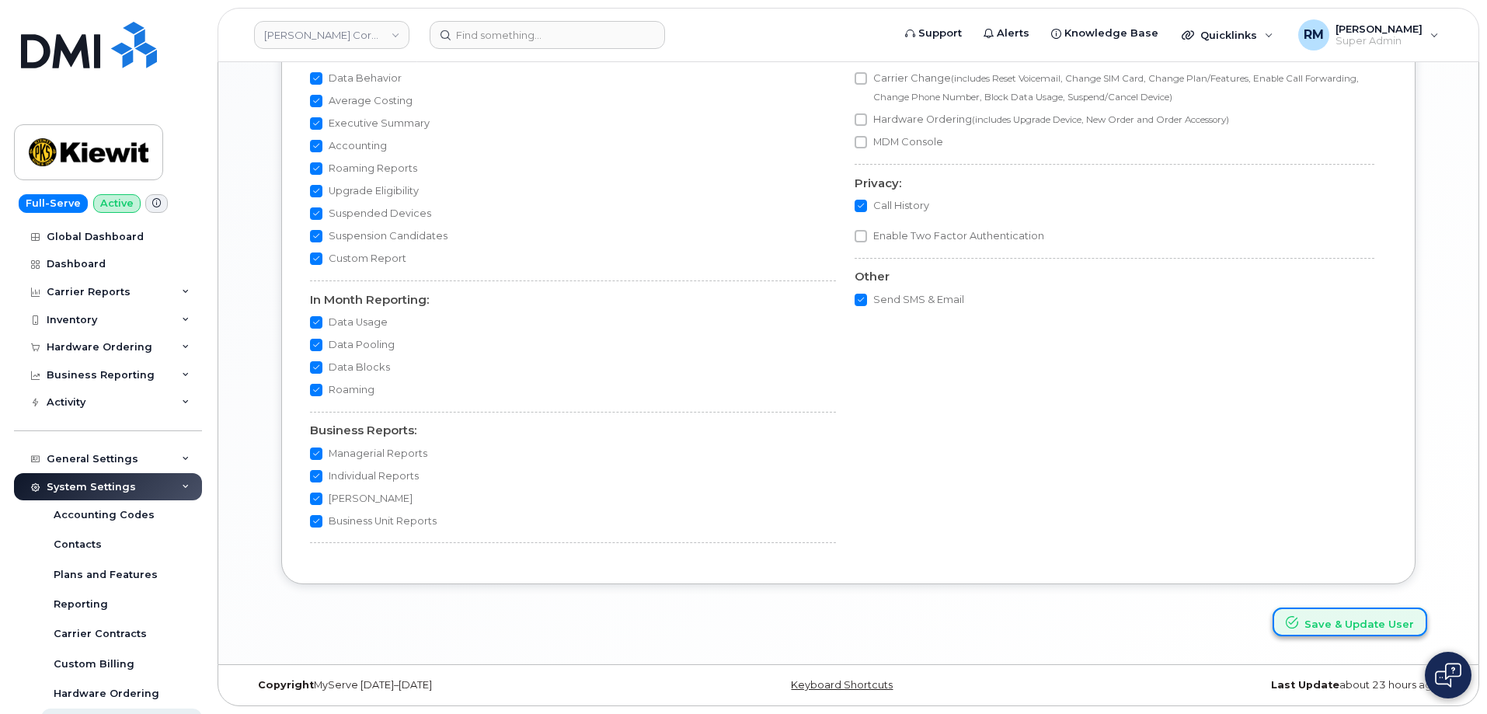
click at [1343, 624] on button "Save & Update User" at bounding box center [1350, 622] width 155 height 29
